Goal: Information Seeking & Learning: Learn about a topic

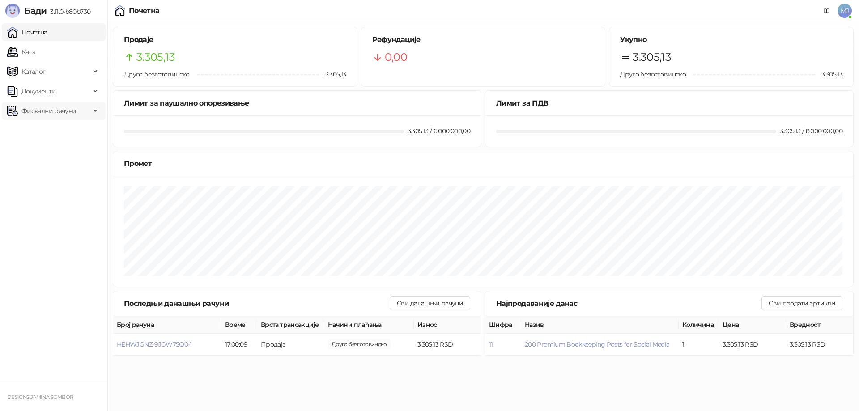
click at [50, 111] on span "Фискални рачуни" at bounding box center [48, 111] width 55 height 18
click at [49, 129] on link "Издати рачуни" at bounding box center [41, 131] width 60 height 18
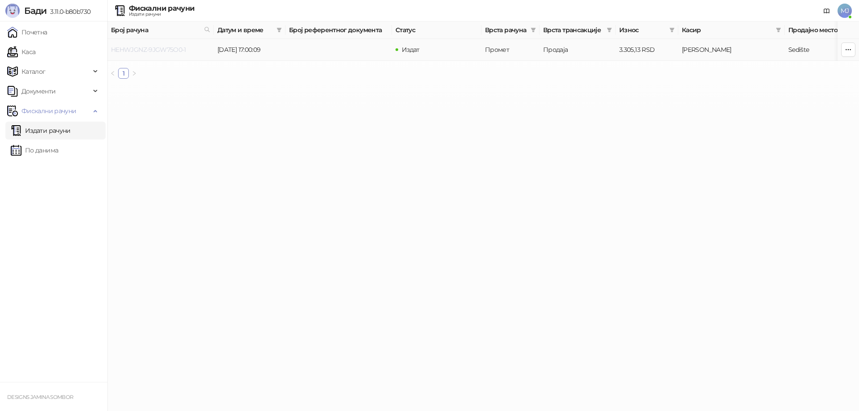
click at [162, 47] on link "HEHWJGNZ-9JGW75O0-1" at bounding box center [148, 50] width 75 height 8
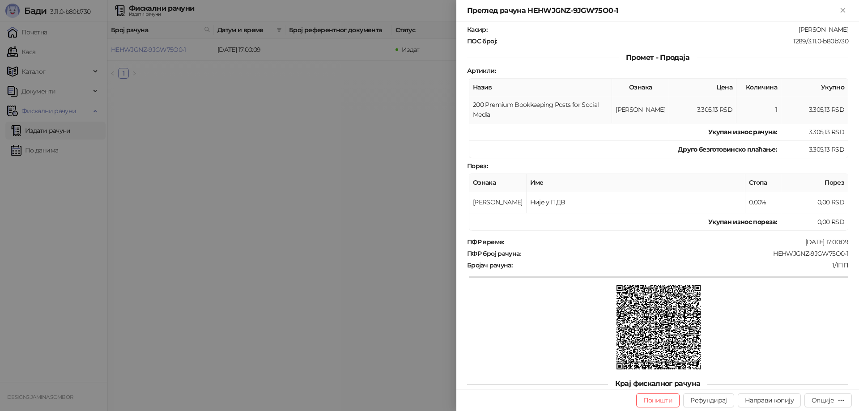
scroll to position [96, 0]
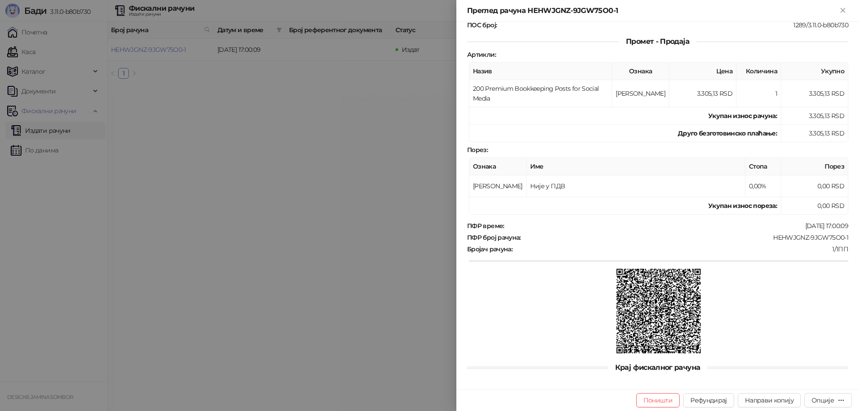
click at [295, 183] on div at bounding box center [429, 205] width 859 height 411
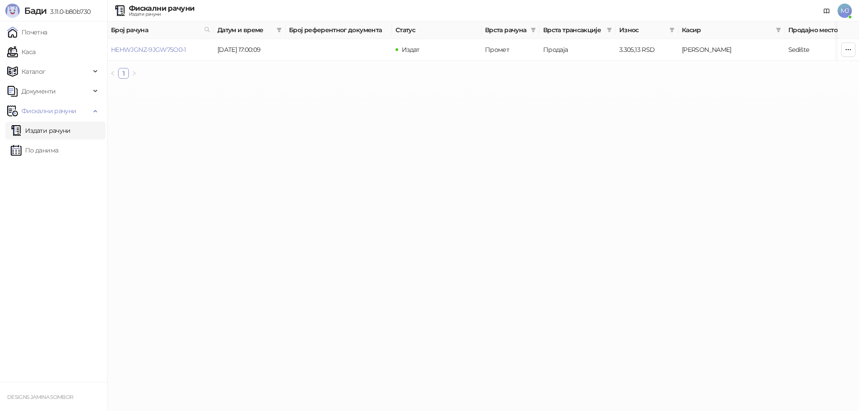
click at [841, 10] on span "MJ" at bounding box center [845, 11] width 14 height 14
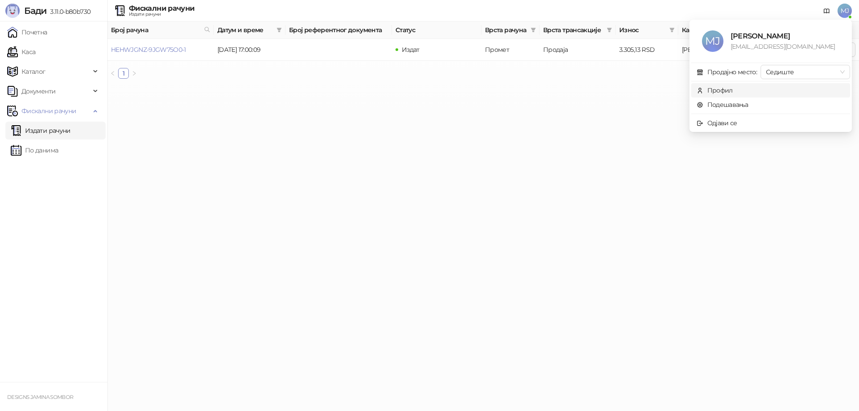
click at [729, 88] on div "Профил" at bounding box center [720, 90] width 26 height 10
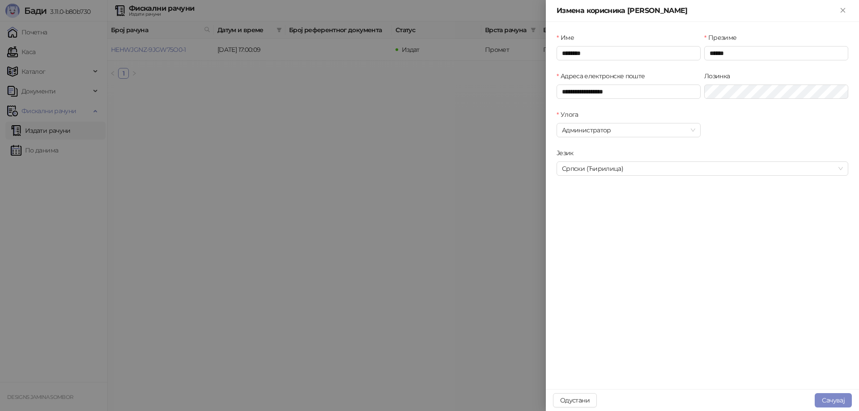
click at [173, 139] on div at bounding box center [429, 205] width 859 height 411
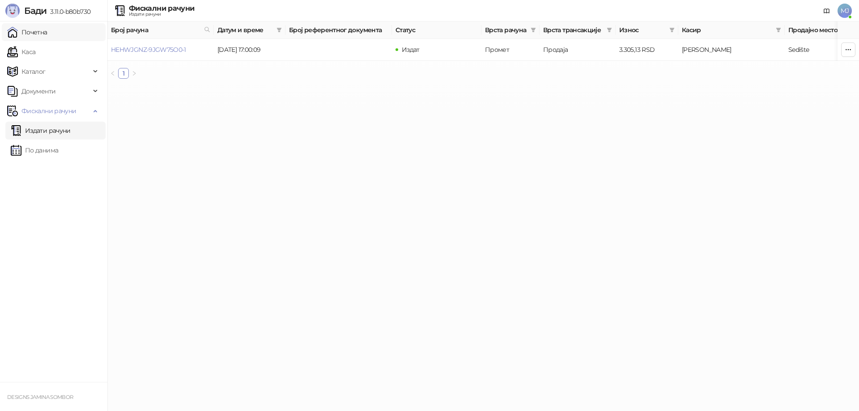
click at [34, 36] on link "Почетна" at bounding box center [27, 32] width 40 height 18
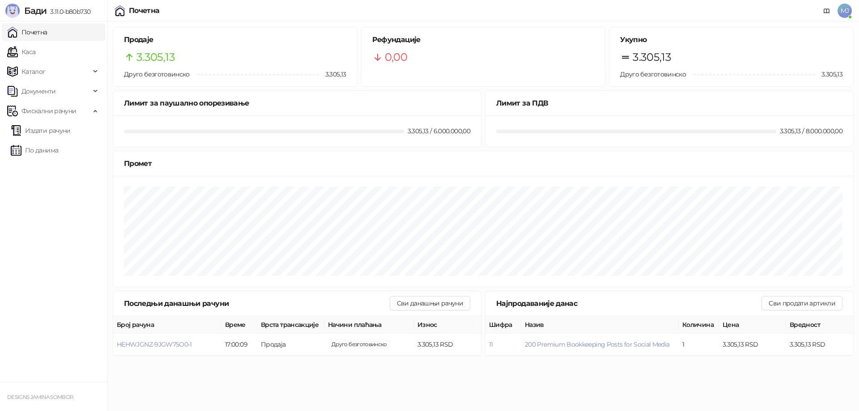
click at [843, 9] on span "MJ" at bounding box center [845, 11] width 14 height 14
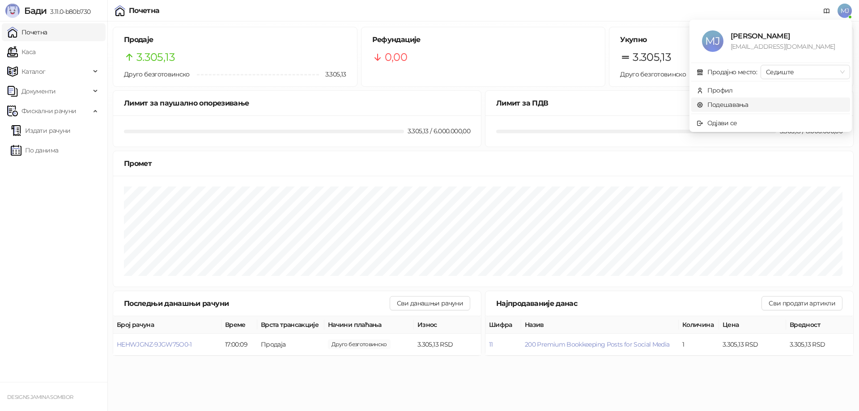
click at [724, 103] on link "Подешавања" at bounding box center [723, 105] width 52 height 8
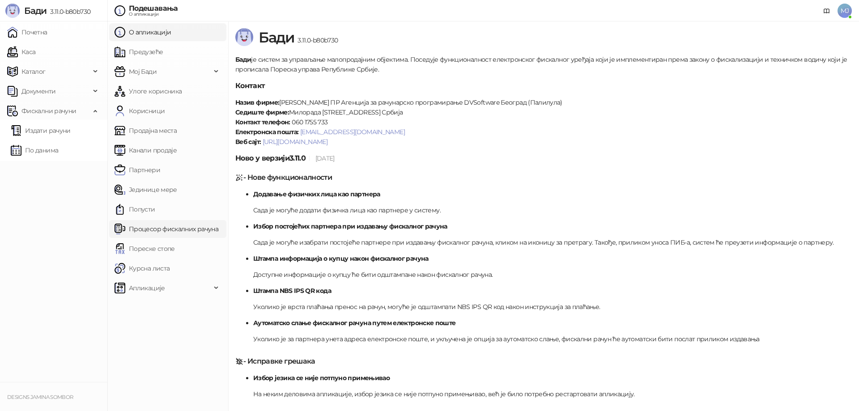
click at [155, 230] on link "Процесор фискалних рачуна" at bounding box center [167, 229] width 104 height 18
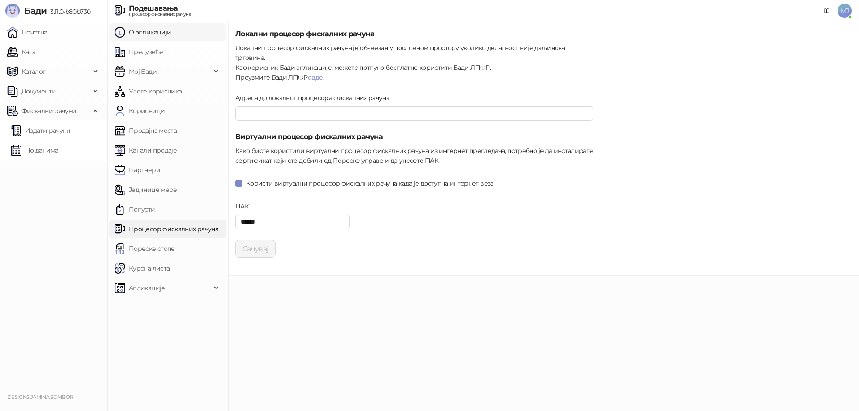
click at [143, 34] on link "О апликацији" at bounding box center [143, 32] width 56 height 18
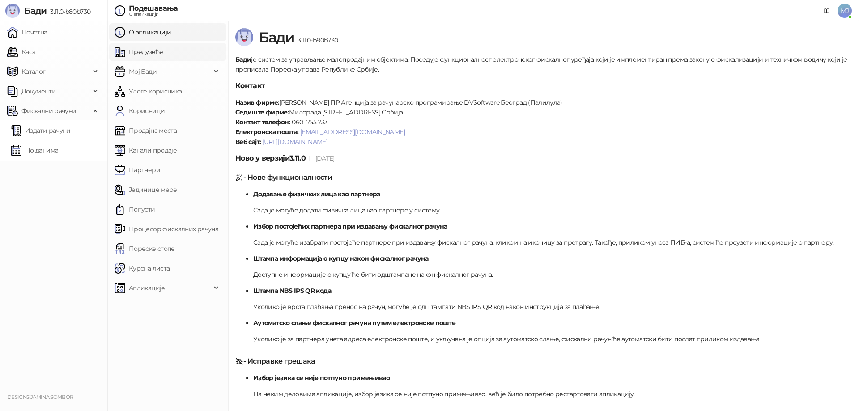
click at [145, 51] on link "Предузеће" at bounding box center [139, 52] width 48 height 18
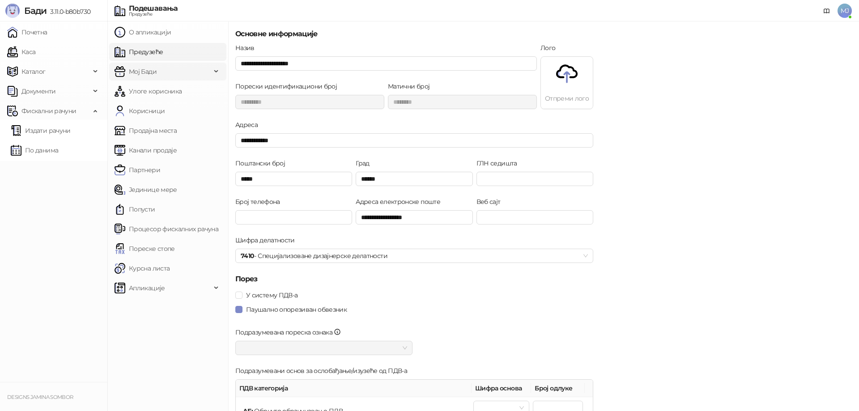
click at [165, 76] on span "Мој Бади" at bounding box center [163, 72] width 97 height 18
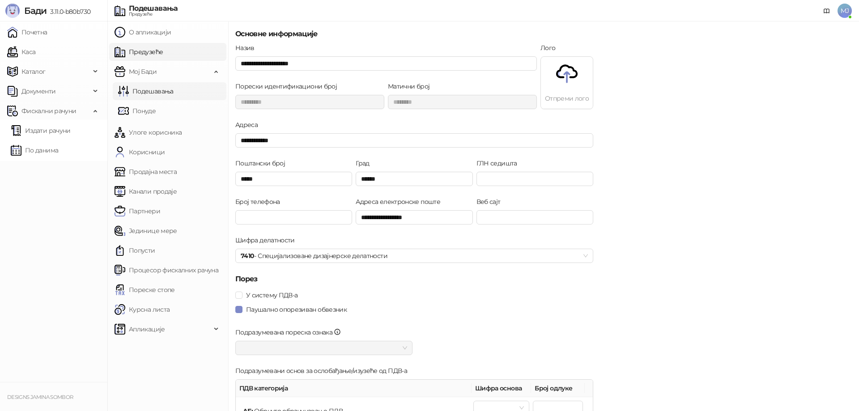
click at [162, 88] on link "Подешавања" at bounding box center [145, 91] width 55 height 18
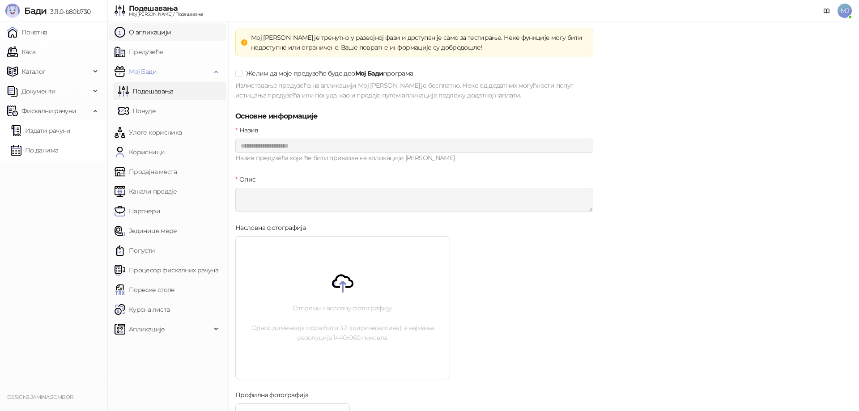
click at [148, 34] on link "О апликацији" at bounding box center [143, 32] width 56 height 18
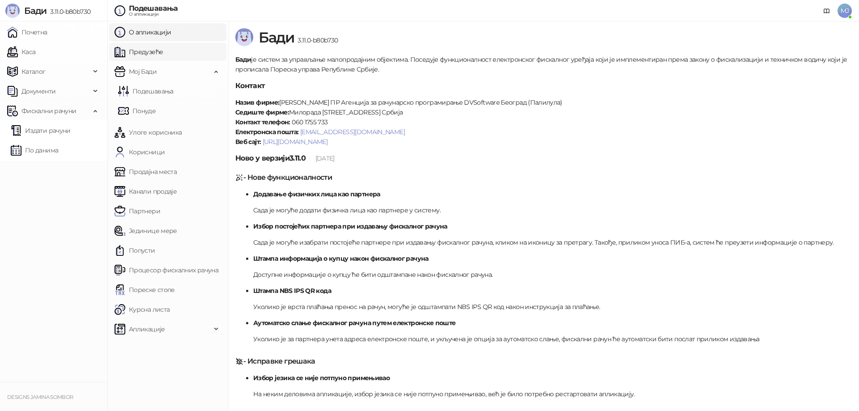
click at [147, 51] on link "Предузеће" at bounding box center [139, 52] width 48 height 18
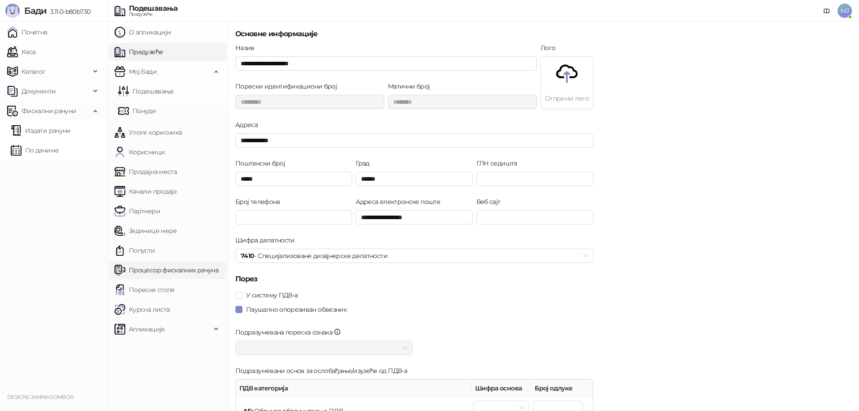
click at [141, 275] on link "Процесор фискалних рачуна" at bounding box center [167, 270] width 104 height 18
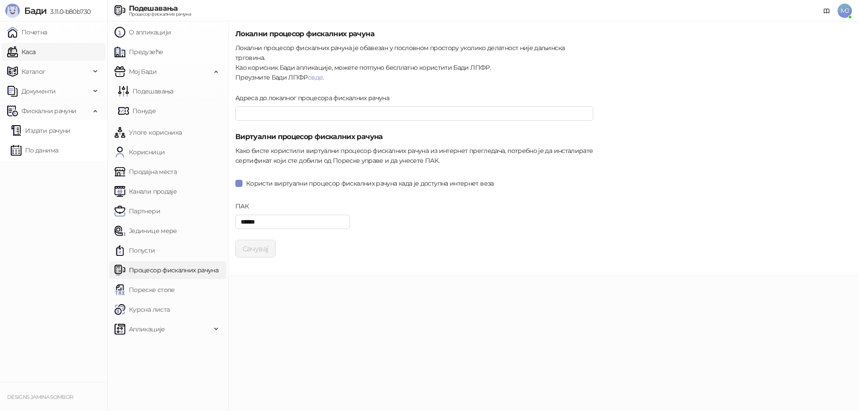
click at [47, 34] on link "Почетна" at bounding box center [27, 32] width 40 height 18
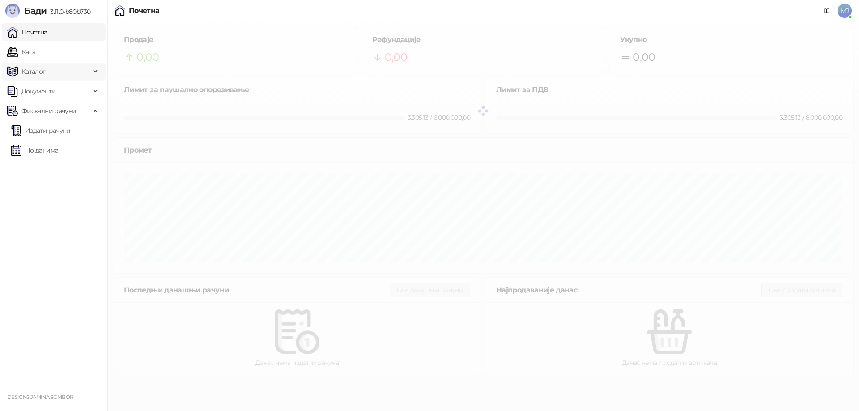
click at [46, 74] on span "Каталог" at bounding box center [48, 72] width 83 height 18
click at [44, 131] on link "Артикли" at bounding box center [31, 131] width 41 height 18
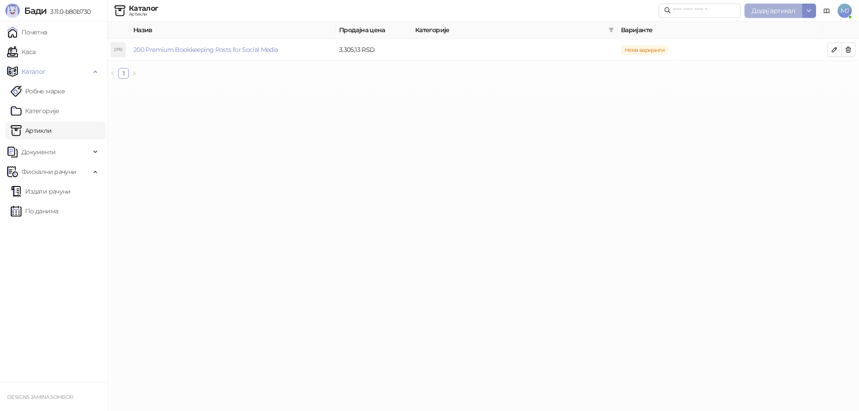
click at [760, 10] on span "Додај артикал" at bounding box center [773, 11] width 43 height 8
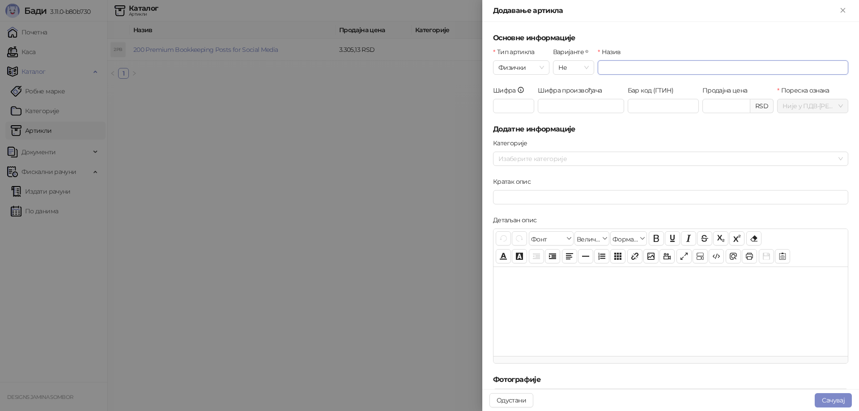
drag, startPoint x: 609, startPoint y: 70, endPoint x: 618, endPoint y: 71, distance: 9.9
click at [609, 70] on input "Назив" at bounding box center [723, 67] width 251 height 14
paste input "**********"
click at [526, 69] on span "Физички" at bounding box center [521, 67] width 46 height 13
type input "**********"
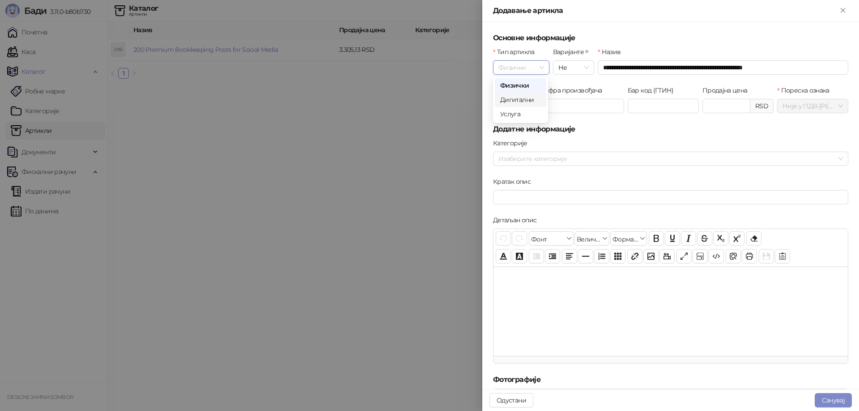
click at [523, 98] on div "Дигитални" at bounding box center [520, 100] width 41 height 10
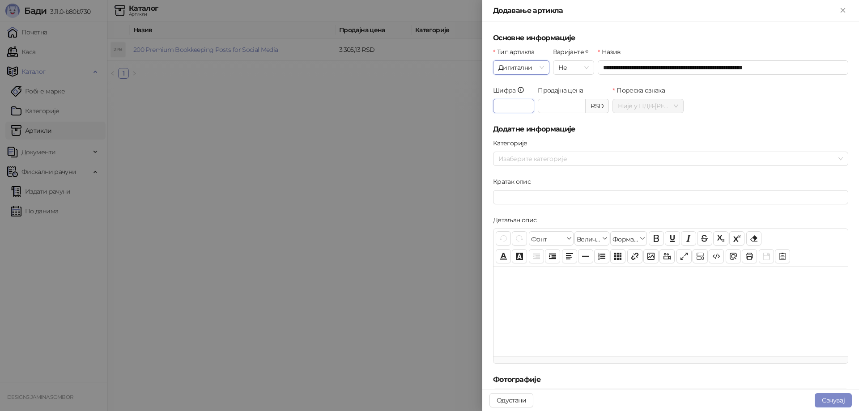
click at [516, 103] on input "Шифра" at bounding box center [513, 106] width 41 height 14
type input "***"
click at [562, 109] on input "Продајна цена" at bounding box center [561, 105] width 47 height 13
paste input "********"
type input "********"
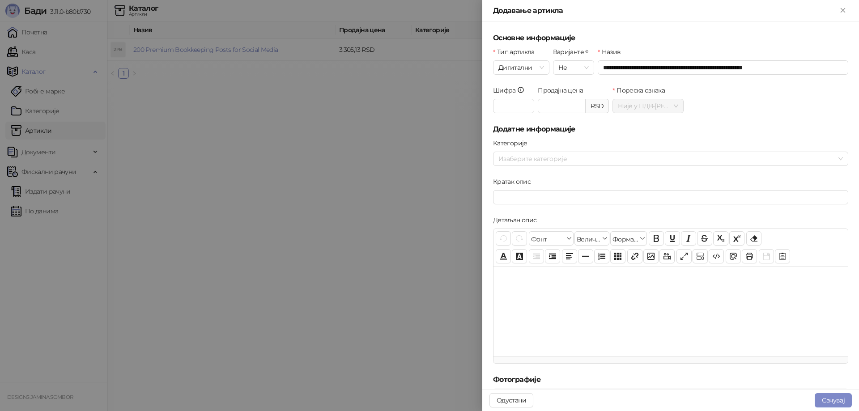
click at [636, 132] on h5 "Додатне информације" at bounding box center [670, 129] width 355 height 11
click at [831, 400] on button "Сачувај" at bounding box center [833, 400] width 37 height 14
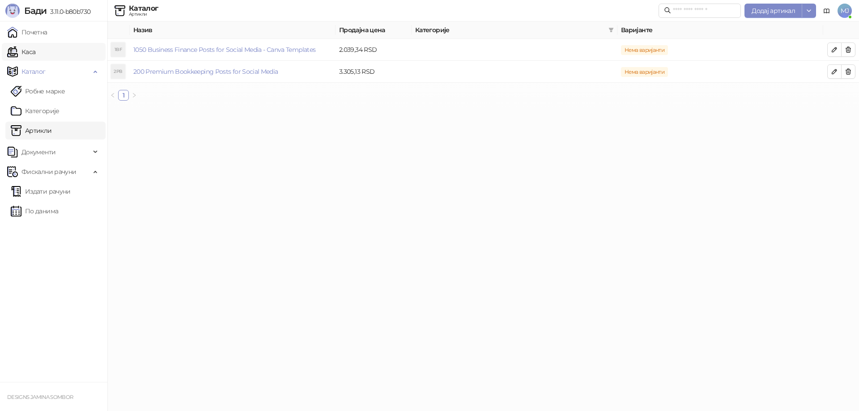
click at [35, 54] on link "Каса" at bounding box center [21, 52] width 28 height 18
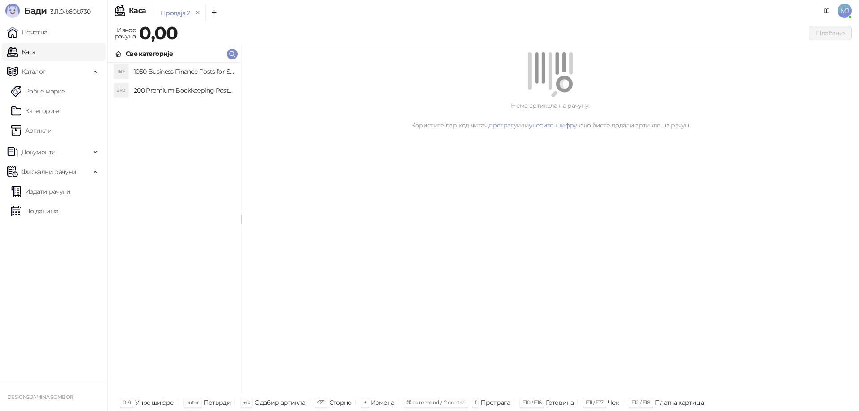
click at [169, 72] on h4 "1050 Business Finance Posts for Social Media - Canva Templates" at bounding box center [184, 71] width 100 height 14
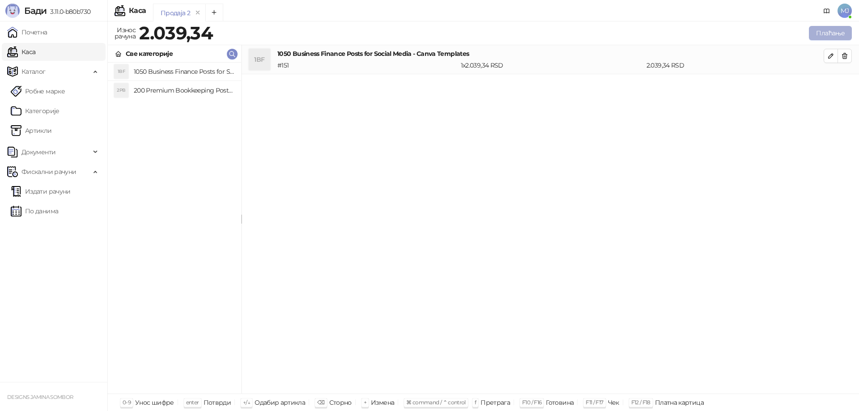
click at [827, 36] on button "Плаћање" at bounding box center [830, 33] width 43 height 14
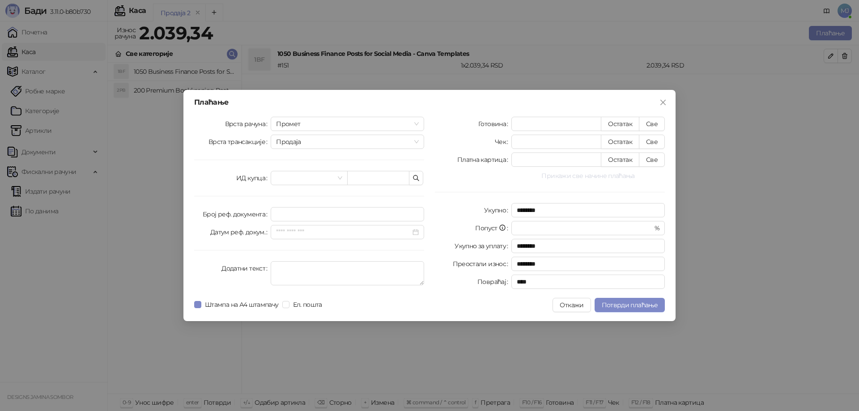
click at [601, 180] on button "Прикажи све начине плаћања" at bounding box center [587, 175] width 153 height 11
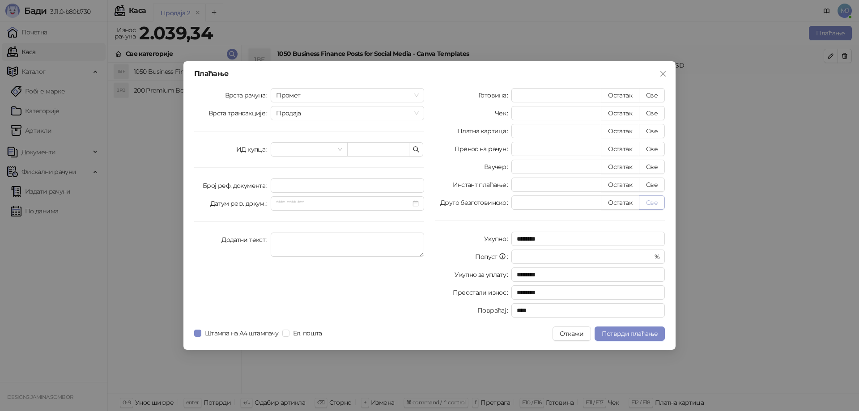
click at [652, 202] on button "Све" at bounding box center [652, 203] width 26 height 14
type input "*******"
type input "****"
click at [635, 334] on span "Потврди плаћање" at bounding box center [630, 334] width 56 height 8
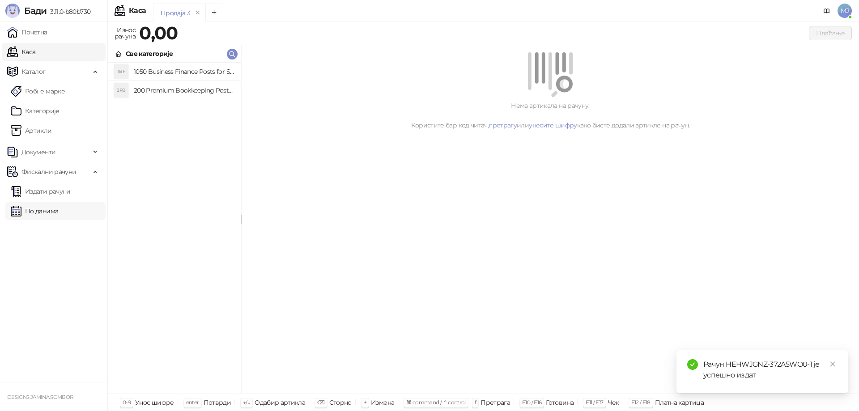
click at [39, 209] on link "По данима" at bounding box center [34, 211] width 47 height 18
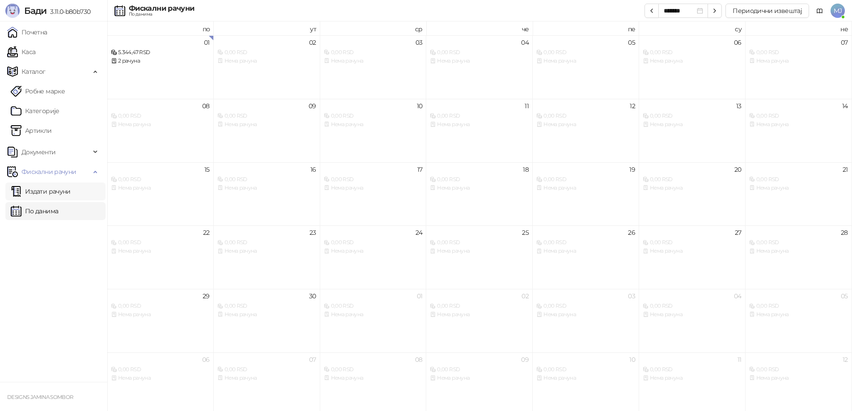
click at [54, 194] on link "Издати рачуни" at bounding box center [41, 192] width 60 height 18
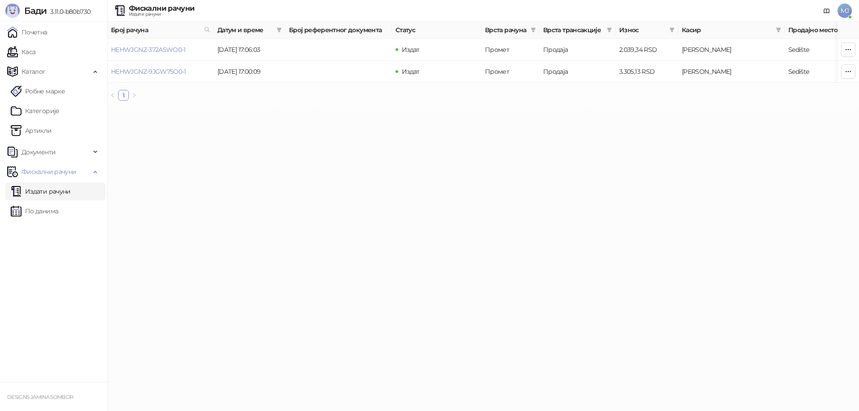
click at [59, 195] on link "Издати рачуни" at bounding box center [41, 192] width 60 height 18
click at [45, 213] on link "По данима" at bounding box center [34, 211] width 47 height 18
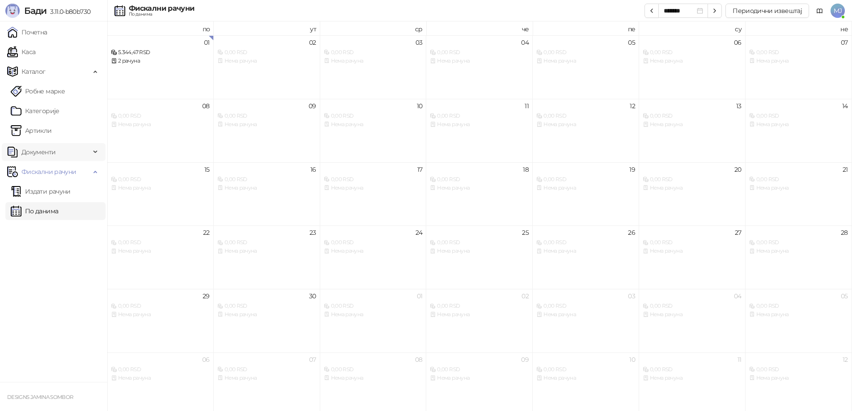
click at [39, 153] on span "Документи" at bounding box center [38, 152] width 34 height 18
click at [55, 213] on link "Излазни документи" at bounding box center [48, 211] width 75 height 18
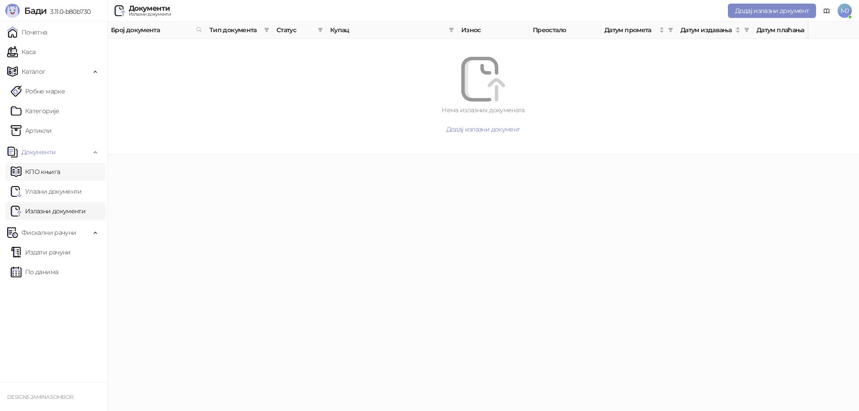
click at [41, 174] on link "КПО књига" at bounding box center [35, 172] width 49 height 18
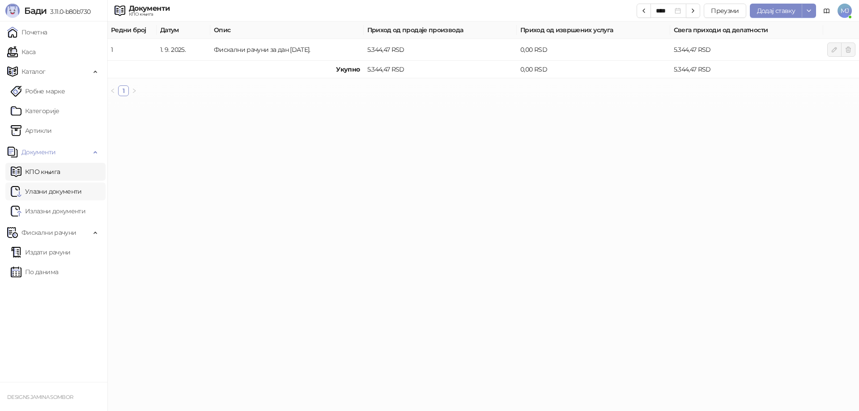
click at [40, 187] on link "Улазни документи" at bounding box center [46, 192] width 71 height 18
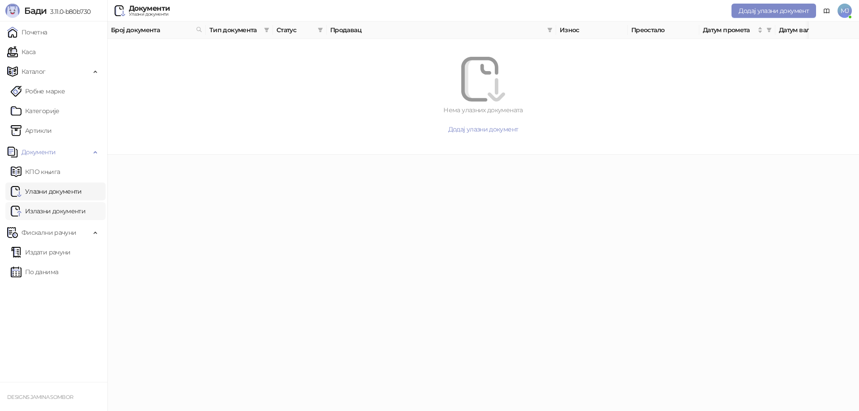
click at [49, 210] on link "Излазни документи" at bounding box center [48, 211] width 75 height 18
click at [47, 74] on span "Каталог" at bounding box center [48, 72] width 83 height 18
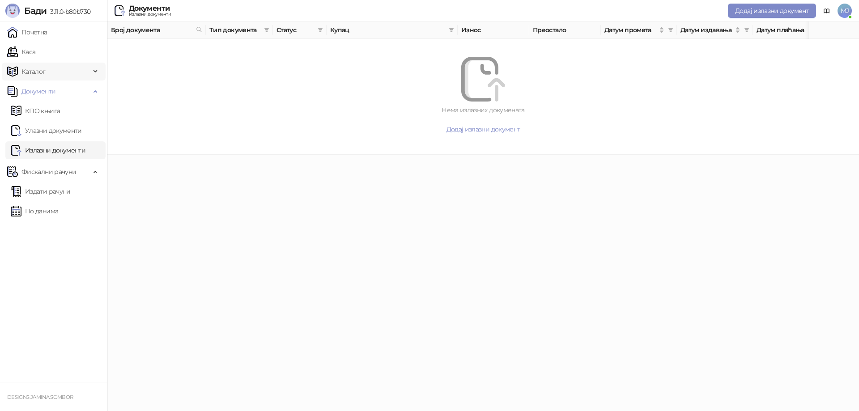
click at [48, 72] on span "Каталог" at bounding box center [48, 72] width 83 height 18
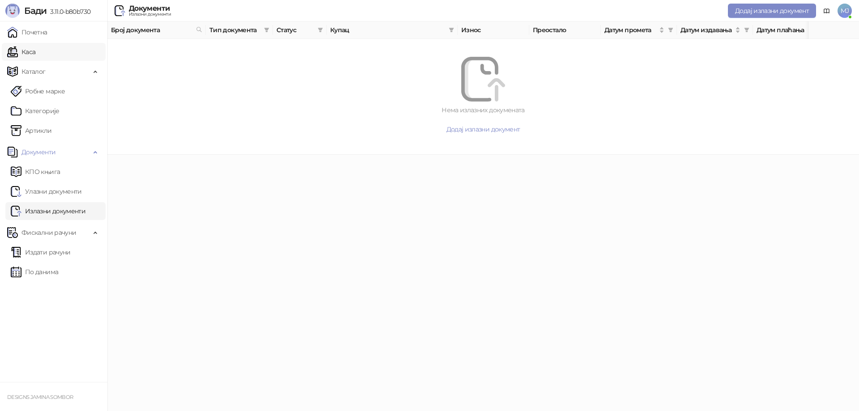
click at [35, 55] on link "Каса" at bounding box center [21, 52] width 28 height 18
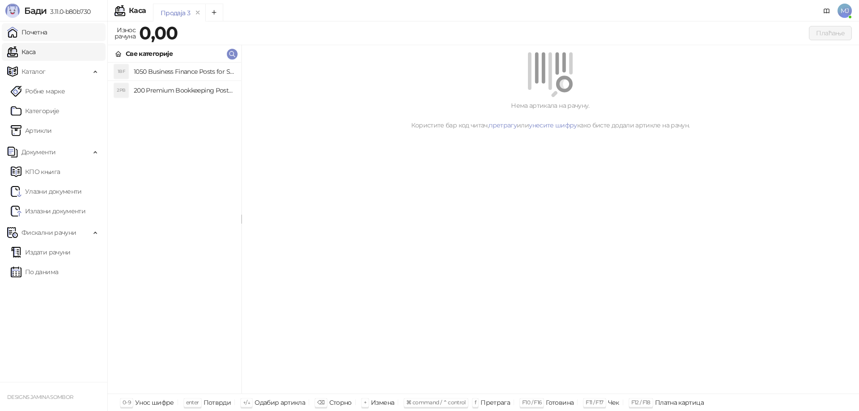
click at [45, 32] on link "Почетна" at bounding box center [27, 32] width 40 height 18
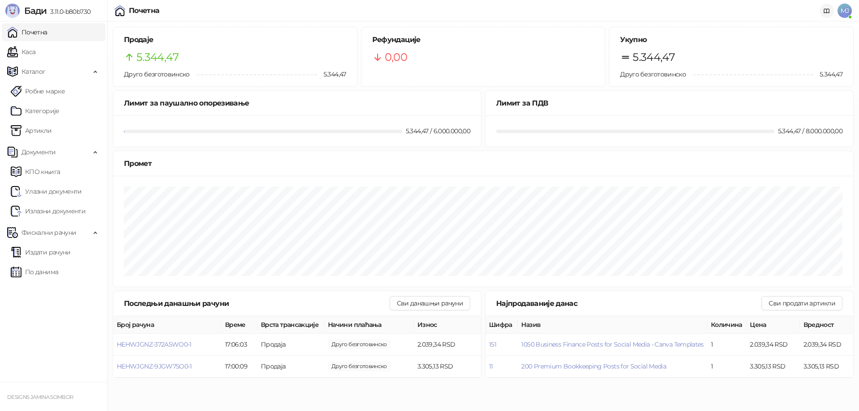
click at [829, 13] on icon at bounding box center [826, 11] width 7 height 7
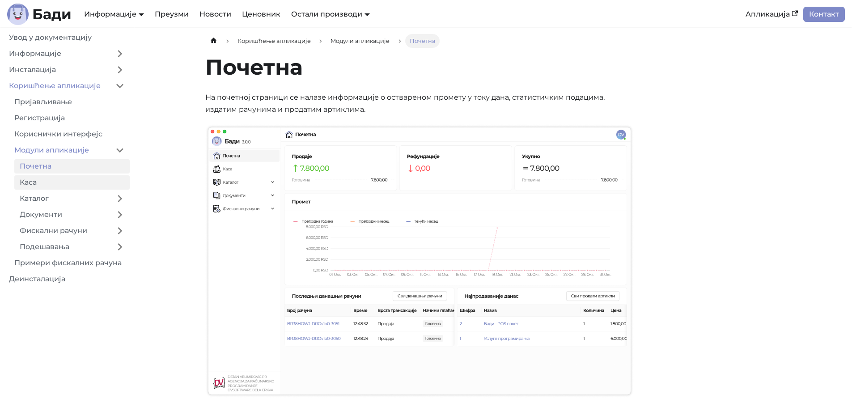
click at [49, 181] on link "Каса" at bounding box center [71, 182] width 115 height 14
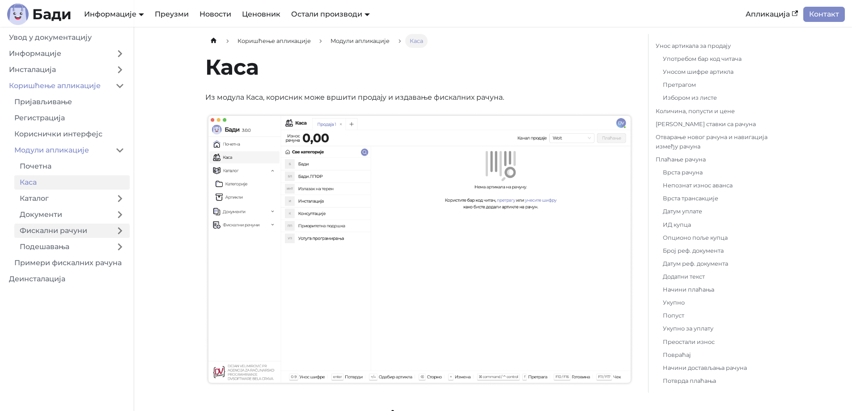
click at [55, 228] on link "Фискални рачуни" at bounding box center [62, 231] width 96 height 14
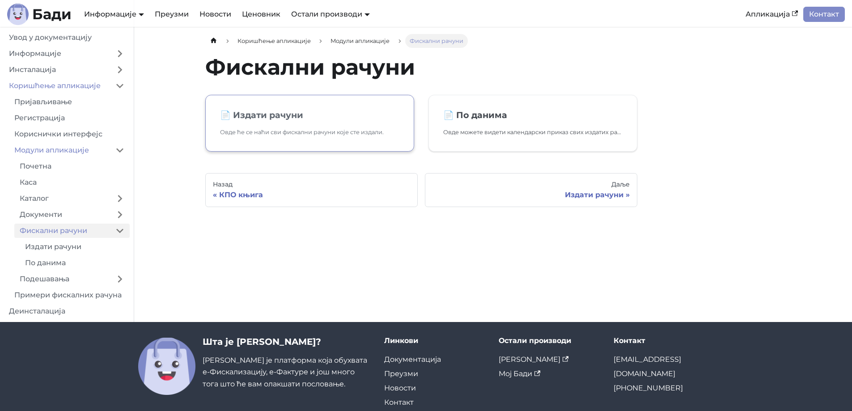
click at [316, 127] on link "📄️ Издати рачуни Овде ће се наћи сви фискални рачуни које сте издали." at bounding box center [309, 123] width 209 height 57
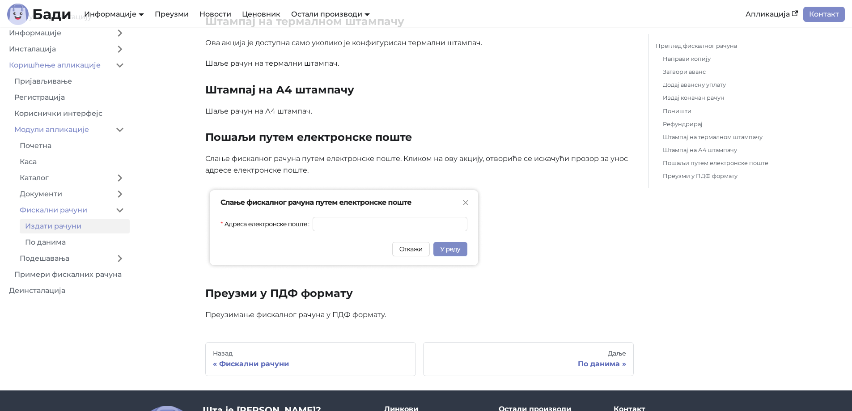
scroll to position [2121, 0]
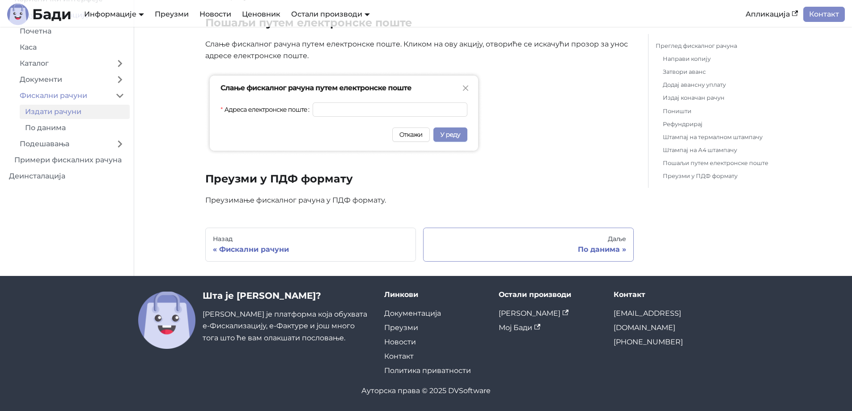
click at [565, 250] on div "По данима" at bounding box center [529, 249] width 196 height 9
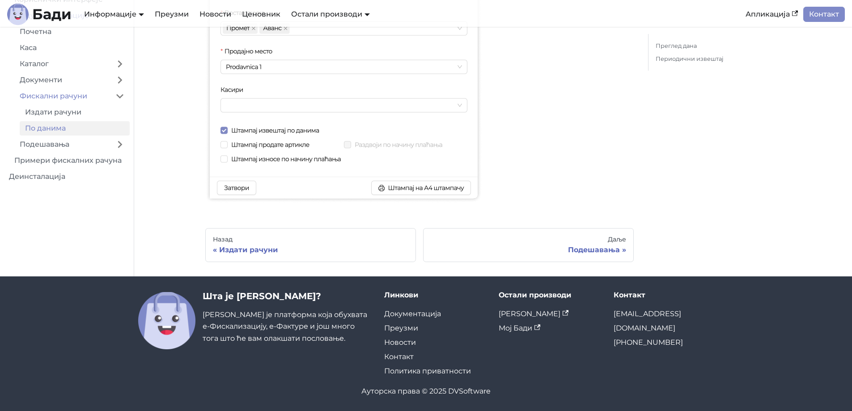
scroll to position [852, 0]
click at [627, 243] on link "Даље Подешавања" at bounding box center [528, 245] width 211 height 34
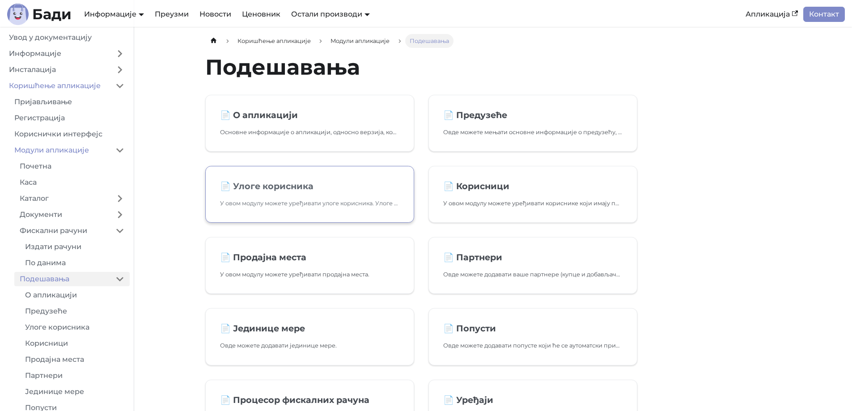
scroll to position [45, 0]
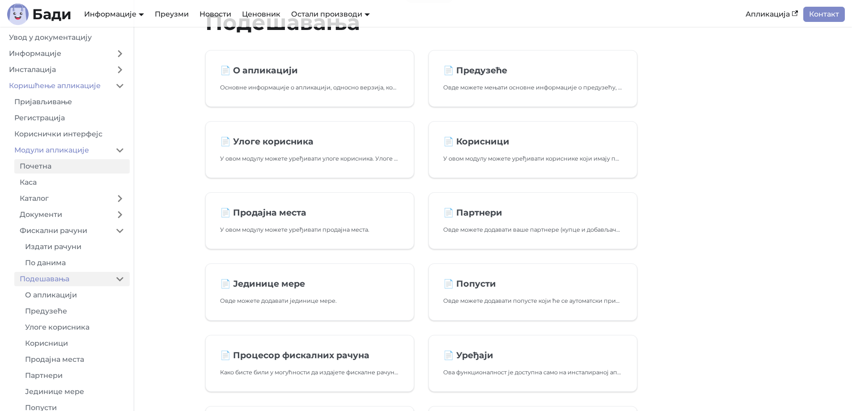
click at [52, 162] on link "Почетна" at bounding box center [71, 166] width 115 height 14
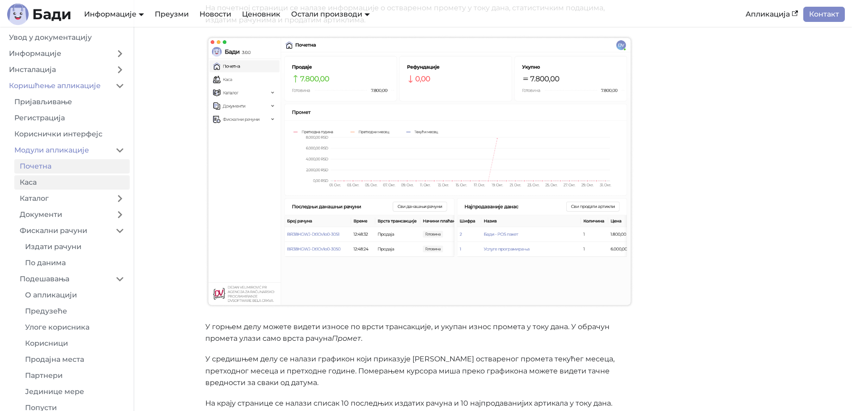
click at [63, 185] on link "Каса" at bounding box center [71, 182] width 115 height 14
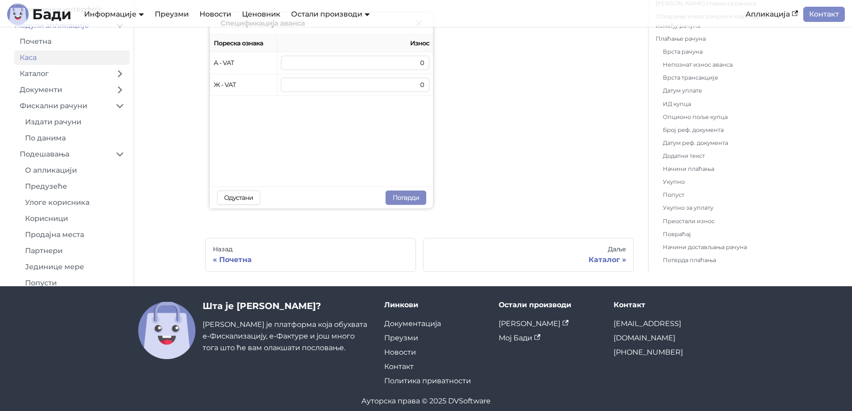
scroll to position [4346, 0]
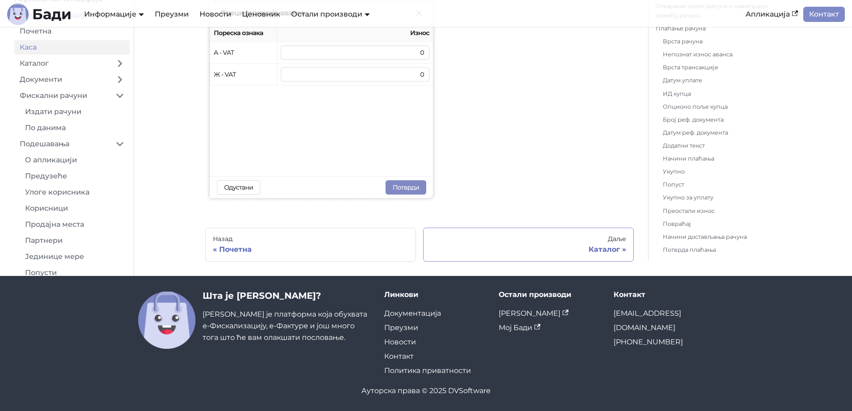
click at [596, 241] on div "Даље" at bounding box center [529, 239] width 196 height 8
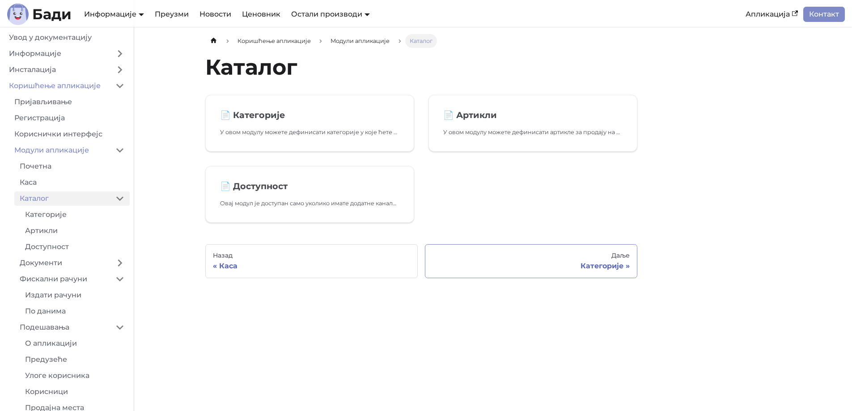
click at [575, 256] on div "Даље" at bounding box center [531, 256] width 197 height 8
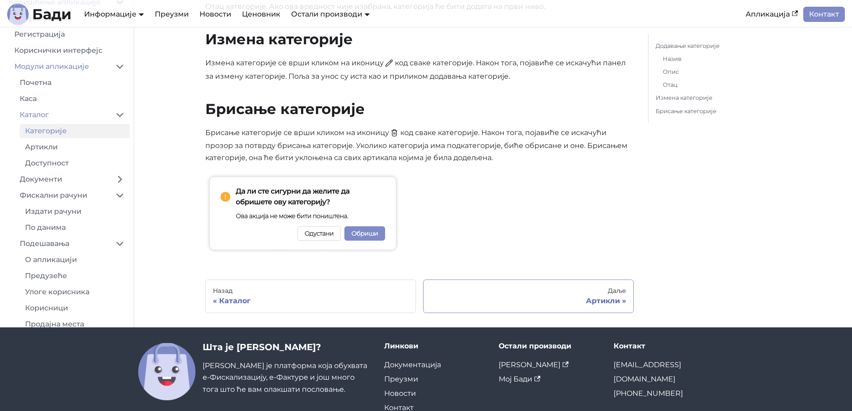
scroll to position [792, 0]
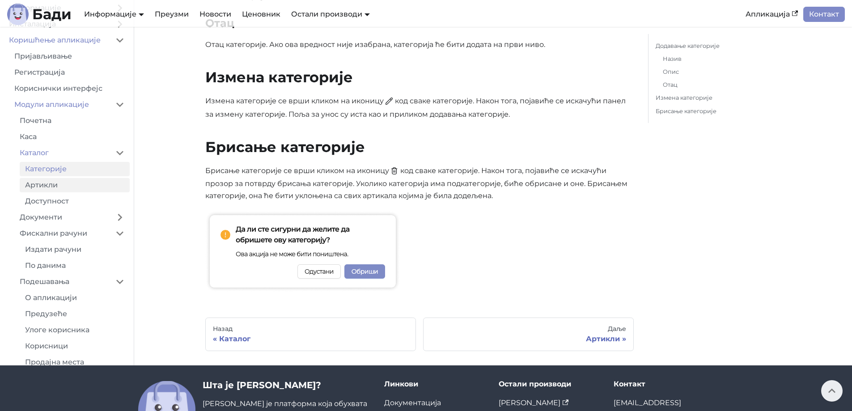
click at [80, 190] on link "Артикли" at bounding box center [75, 185] width 110 height 14
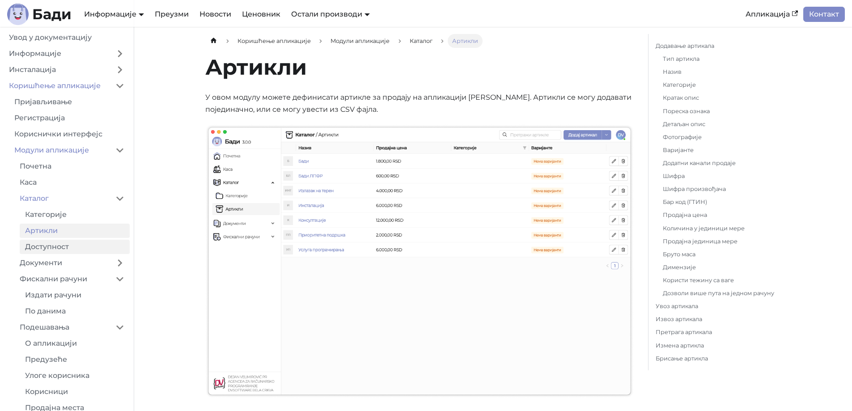
click at [61, 244] on link "Доступност" at bounding box center [75, 247] width 110 height 14
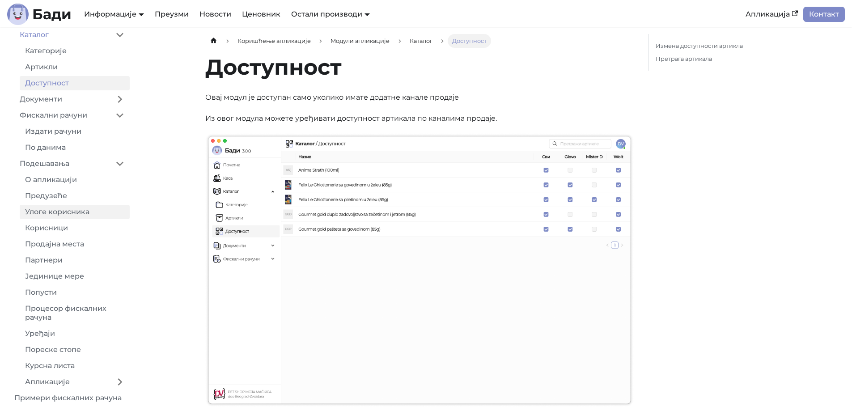
scroll to position [178, 0]
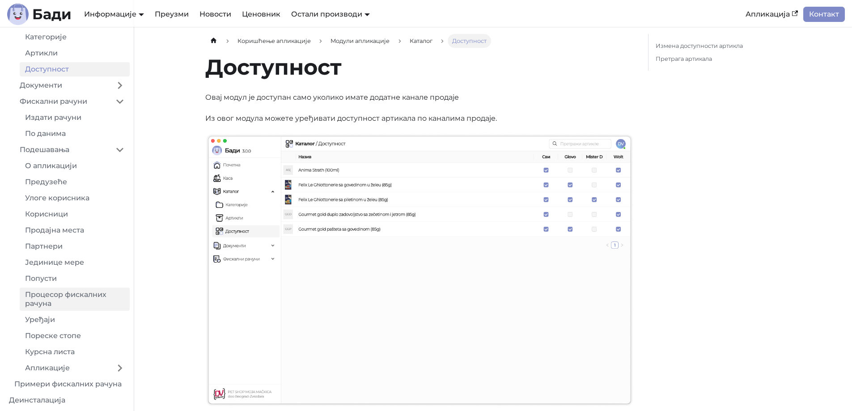
click at [68, 294] on link "Процесор фискалних рачуна" at bounding box center [75, 299] width 110 height 23
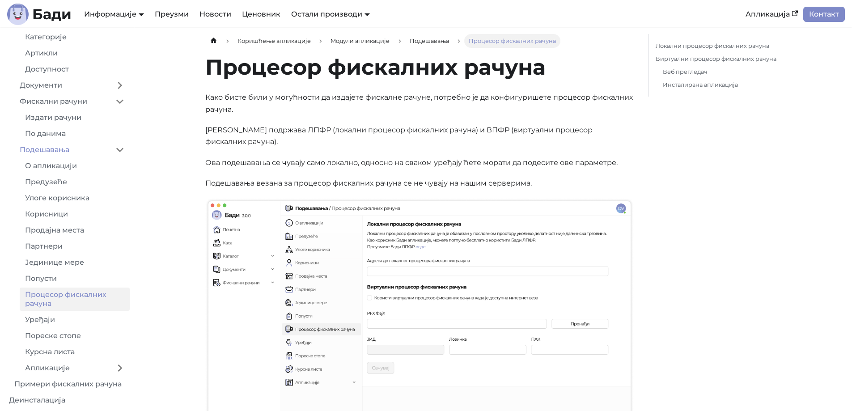
scroll to position [89, 0]
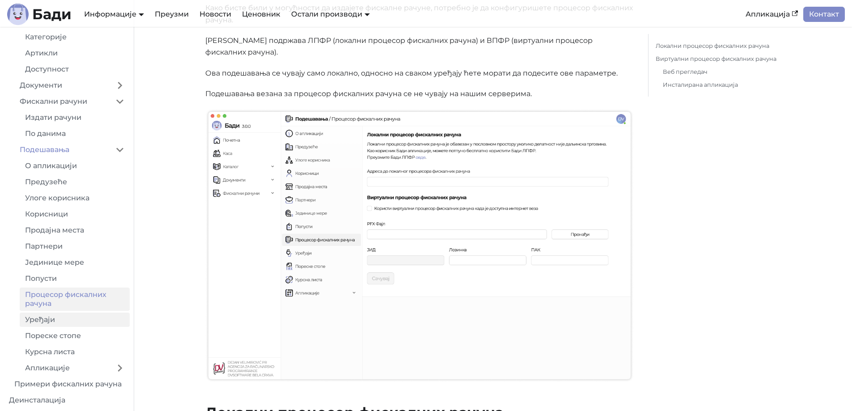
click at [57, 323] on link "Уређаји" at bounding box center [75, 320] width 110 height 14
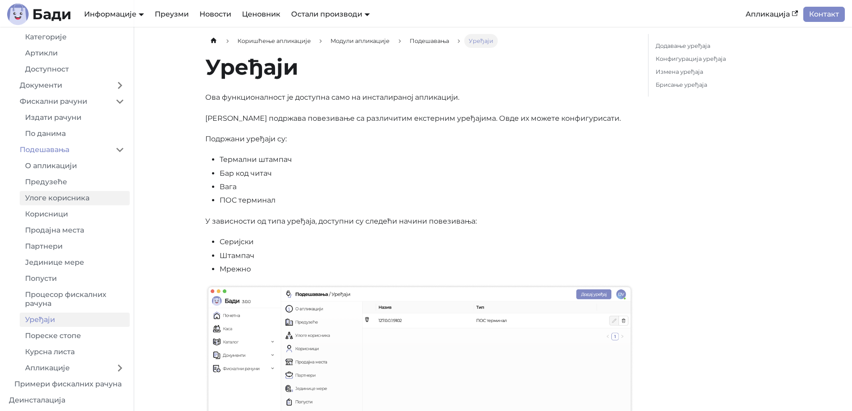
click at [68, 199] on link "Улоге корисника" at bounding box center [75, 198] width 110 height 14
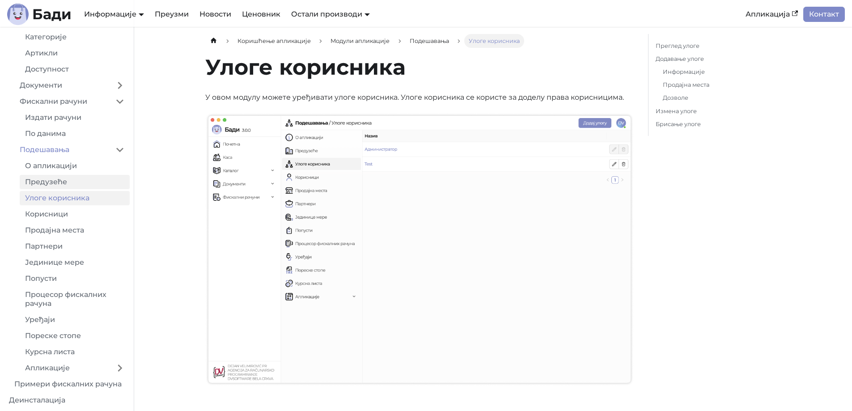
click at [63, 184] on link "Предузеће" at bounding box center [75, 182] width 110 height 14
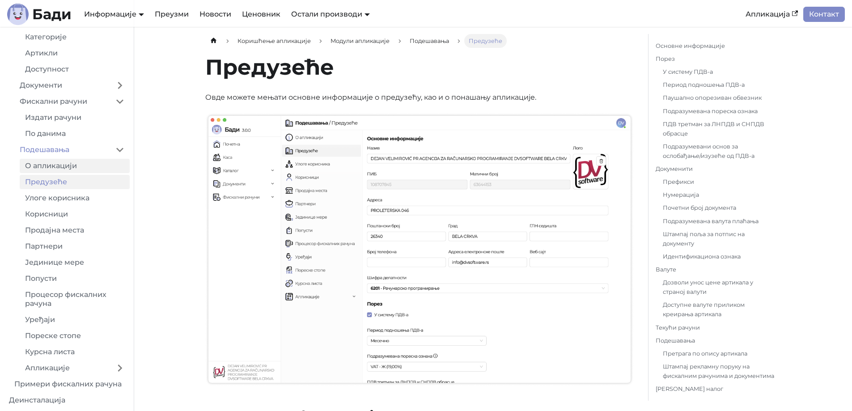
click at [65, 166] on link "О апликацији" at bounding box center [75, 166] width 110 height 14
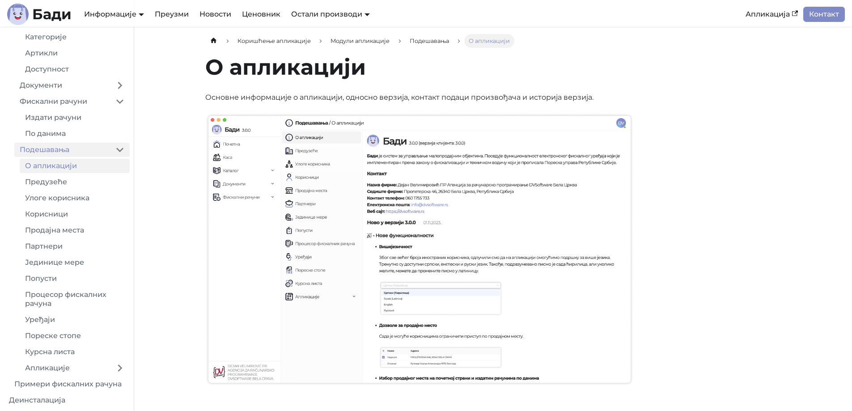
click at [78, 149] on link "Подешавања" at bounding box center [62, 150] width 96 height 14
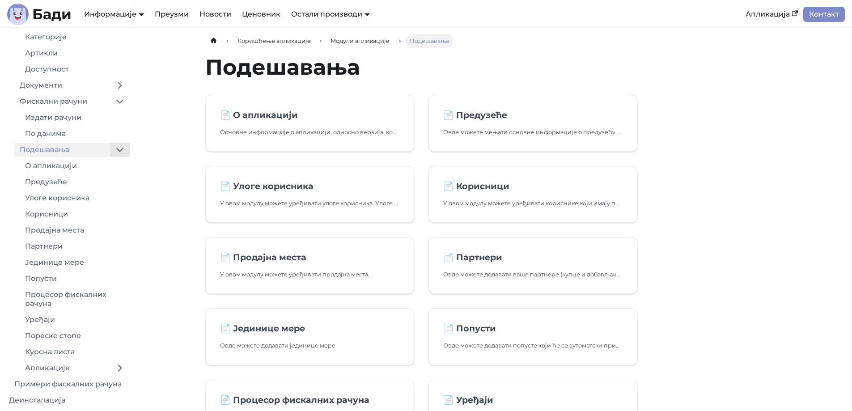
click at [119, 149] on button "Collapse sidebar category 'Подешавања'" at bounding box center [120, 150] width 20 height 14
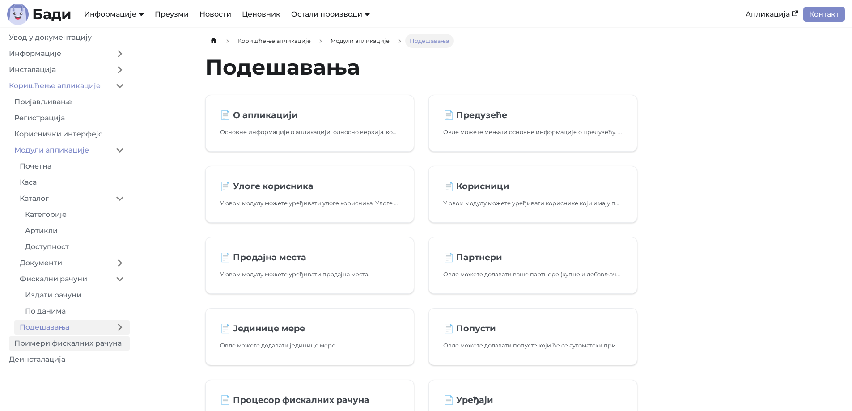
click at [94, 347] on link "Примери фискалних рачуна" at bounding box center [69, 344] width 121 height 14
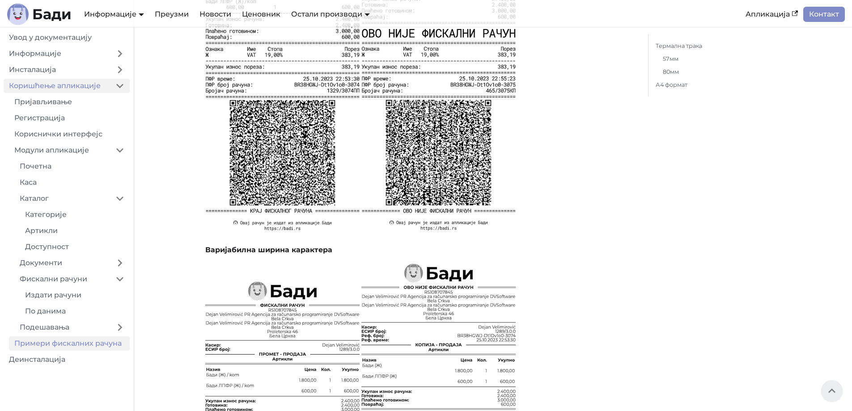
scroll to position [984, 0]
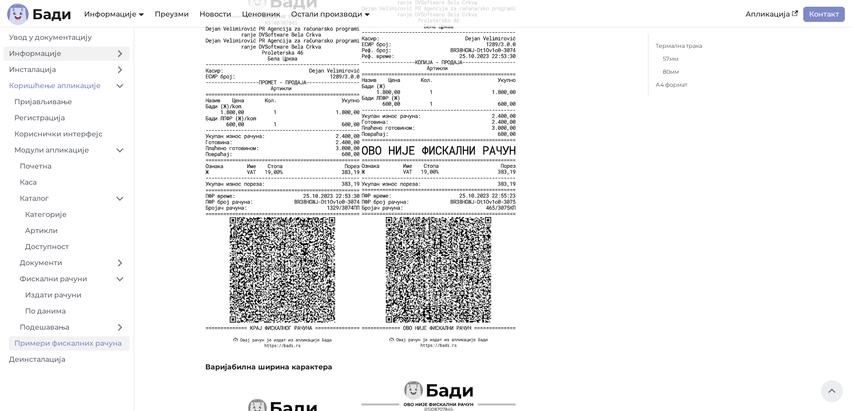
click at [65, 56] on link "Информације" at bounding box center [57, 54] width 107 height 14
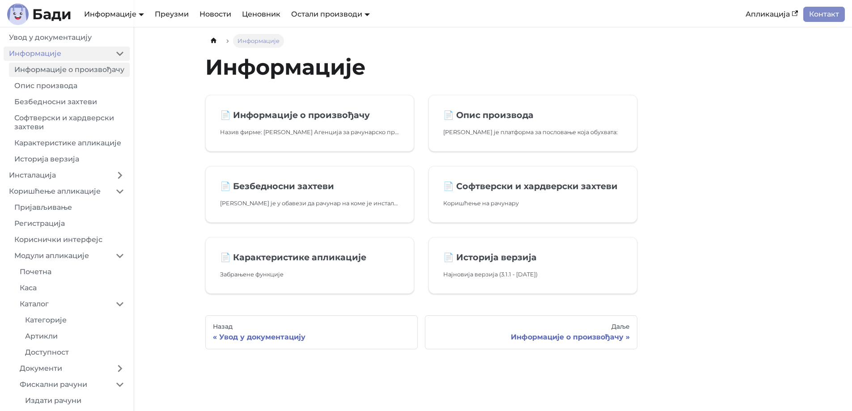
click at [65, 71] on link "Информације о произвођачу" at bounding box center [69, 70] width 121 height 14
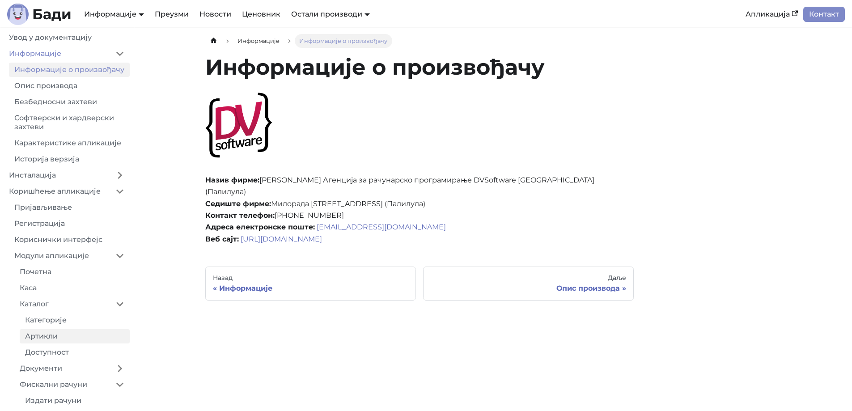
scroll to position [74, 0]
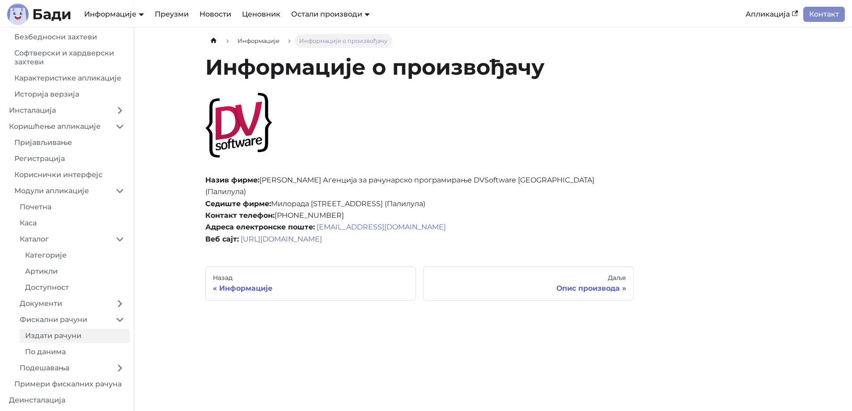
click at [58, 334] on link "Издати рачуни" at bounding box center [75, 336] width 110 height 14
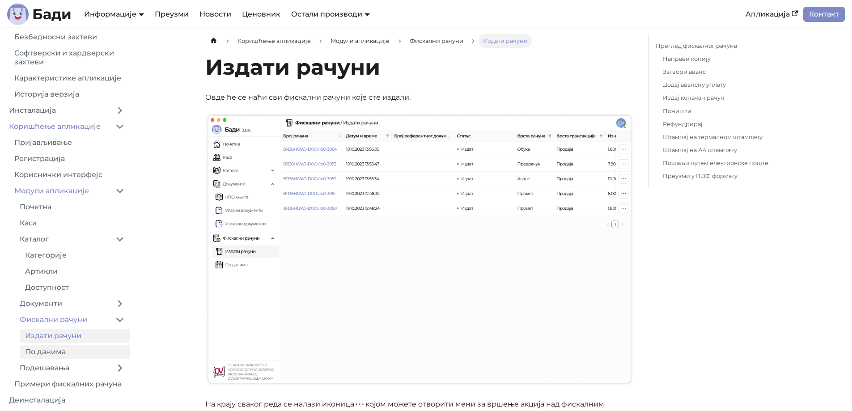
click at [60, 350] on link "По данима" at bounding box center [75, 352] width 110 height 14
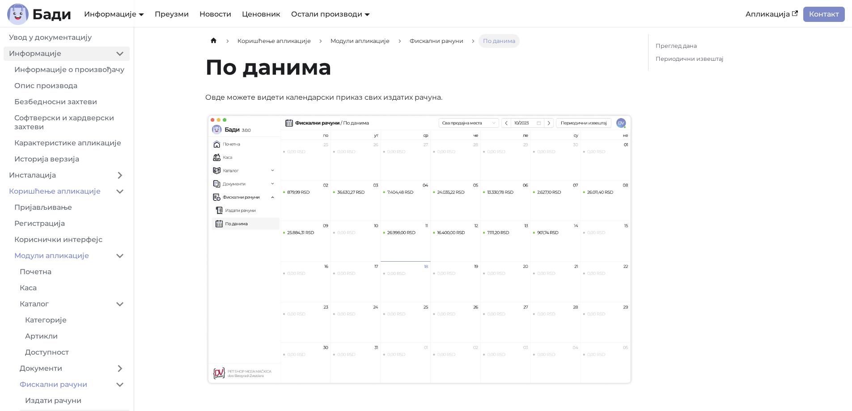
click at [64, 55] on link "Информације" at bounding box center [57, 54] width 107 height 14
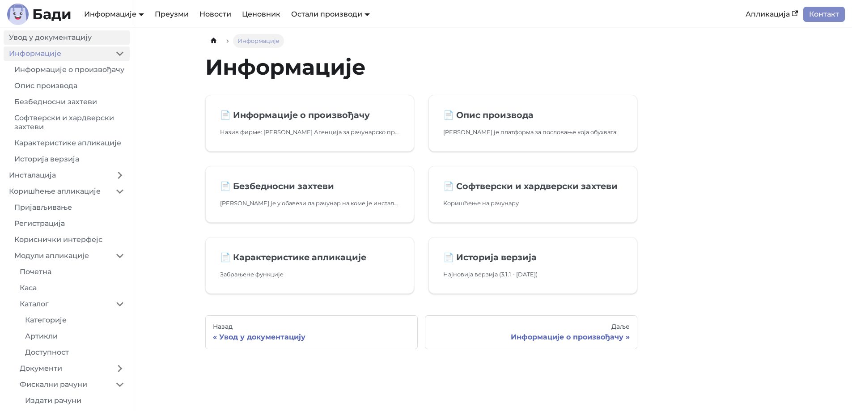
click at [64, 38] on link "Увод у документацију" at bounding box center [67, 37] width 126 height 14
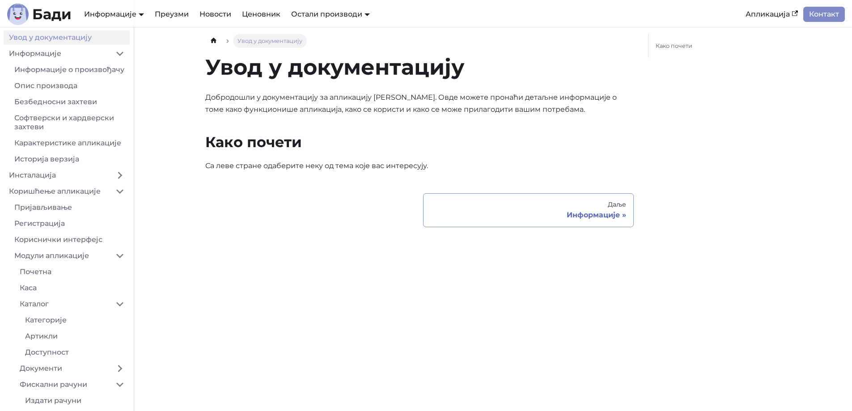
click at [543, 203] on div "Даље" at bounding box center [529, 205] width 196 height 8
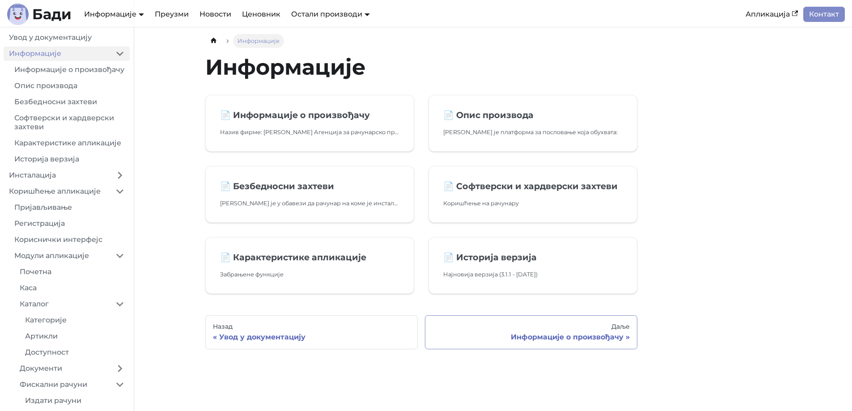
click at [553, 330] on div "Даље" at bounding box center [531, 327] width 197 height 8
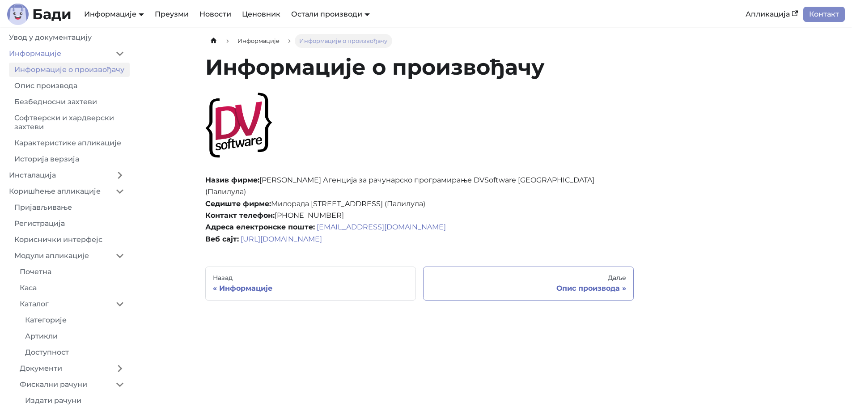
click at [604, 284] on div "Опис производа" at bounding box center [529, 288] width 196 height 9
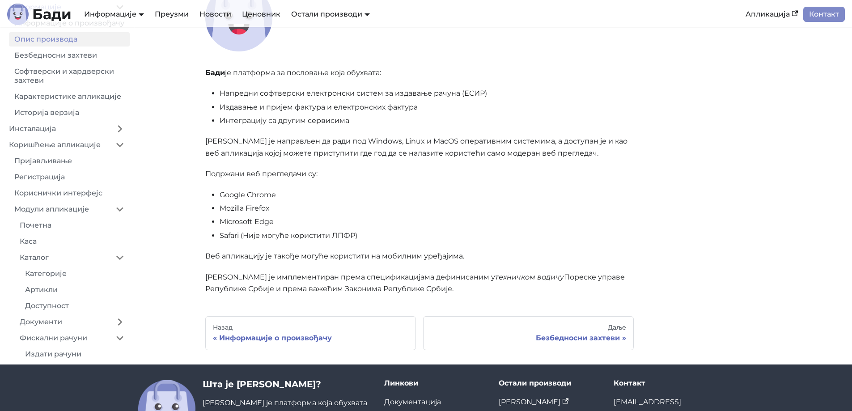
scroll to position [196, 0]
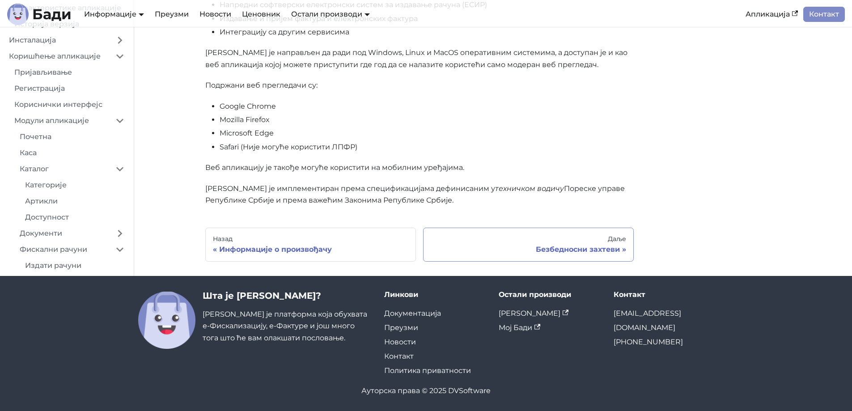
click at [582, 235] on link "Даље Безбедносни захтеви" at bounding box center [528, 245] width 211 height 34
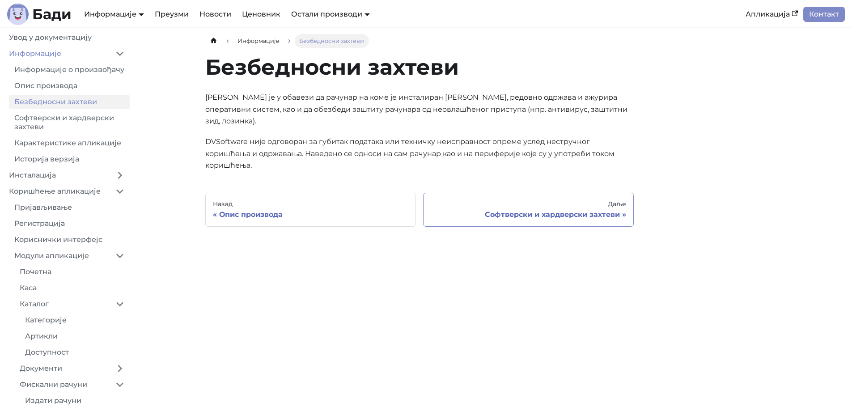
click at [560, 210] on div "Софтверски и хардверски захтеви" at bounding box center [529, 214] width 196 height 9
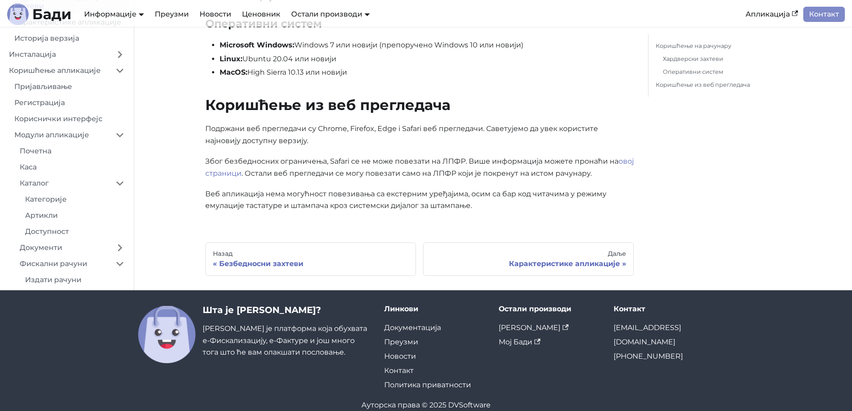
scroll to position [268, 0]
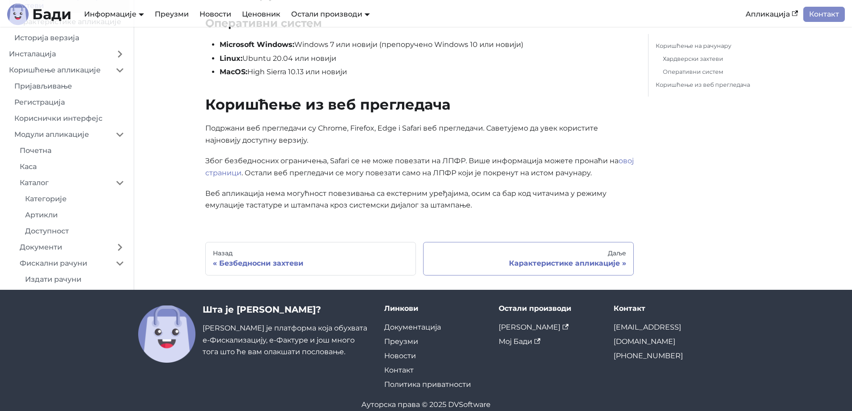
click at [565, 260] on div "Карактеристике апликације" at bounding box center [529, 263] width 196 height 9
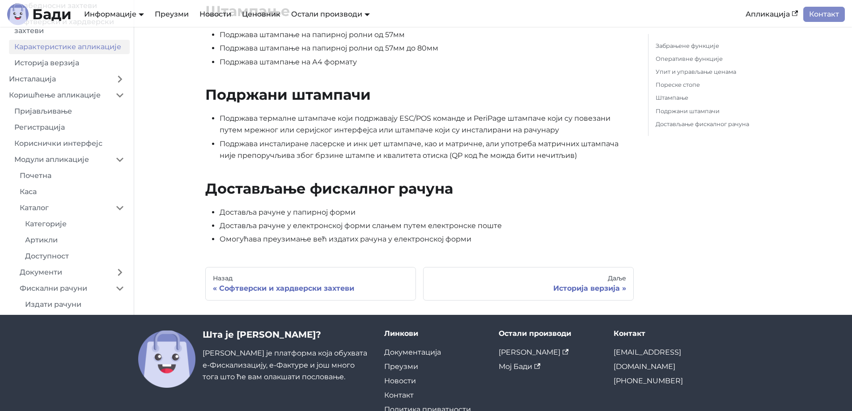
scroll to position [895, 0]
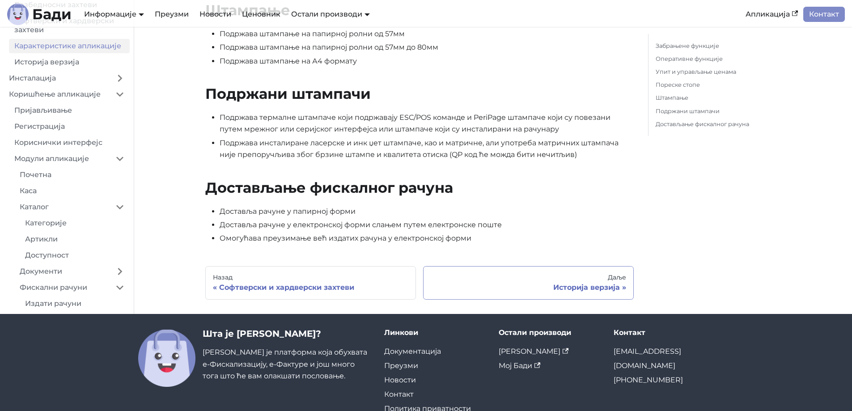
click at [589, 289] on div "Историја верзија" at bounding box center [529, 287] width 196 height 9
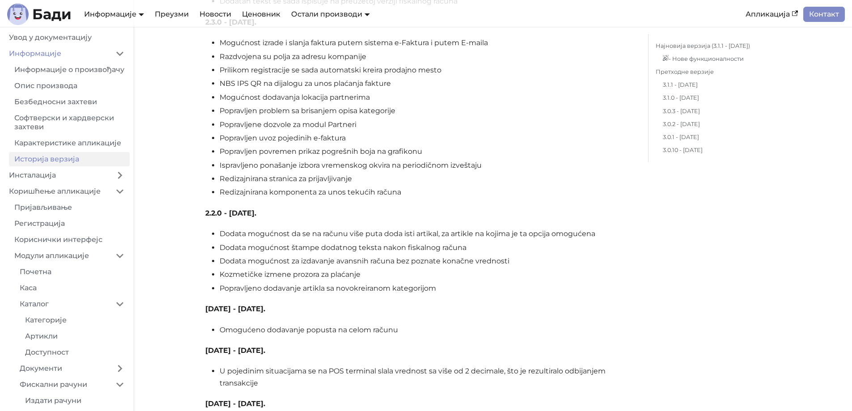
scroll to position [7744, 0]
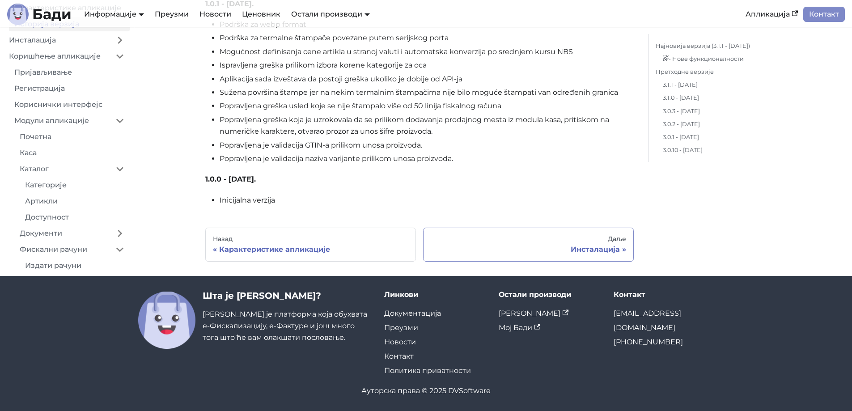
click at [575, 249] on div "Инсталација" at bounding box center [529, 249] width 196 height 9
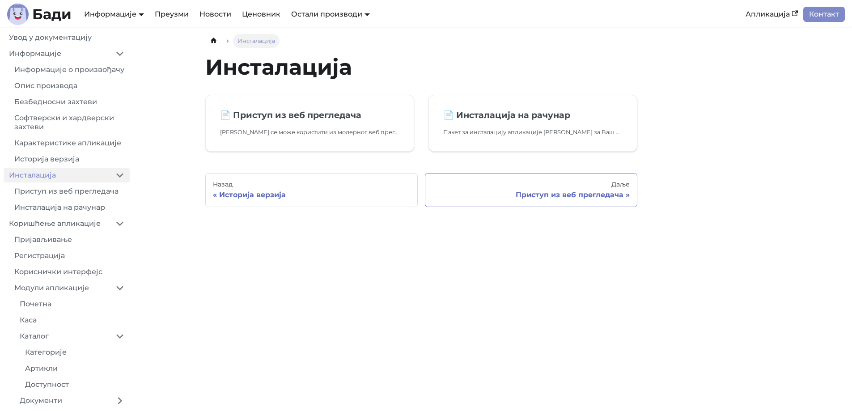
click at [560, 184] on div "Даље" at bounding box center [531, 185] width 197 height 8
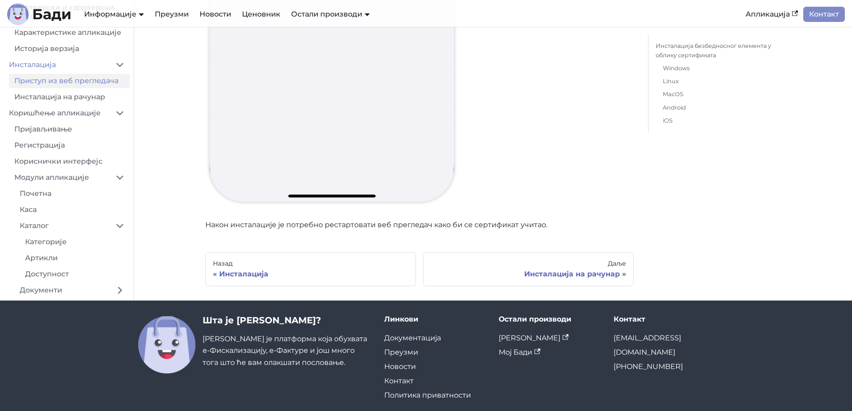
scroll to position [11133, 0]
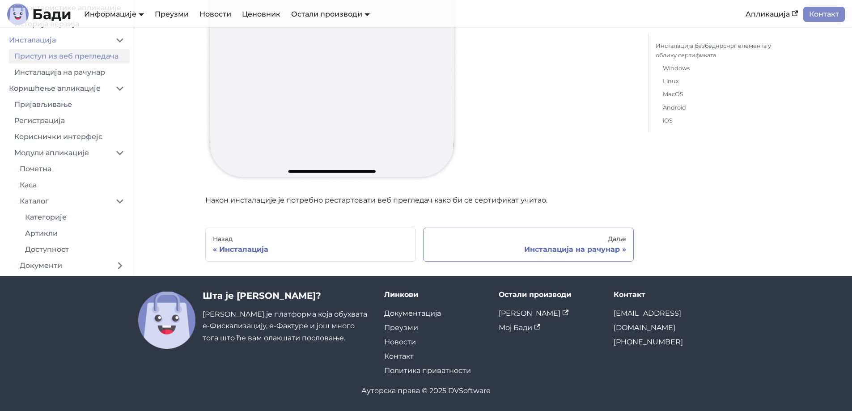
click at [596, 249] on div "Инсталација на рачунар" at bounding box center [529, 249] width 196 height 9
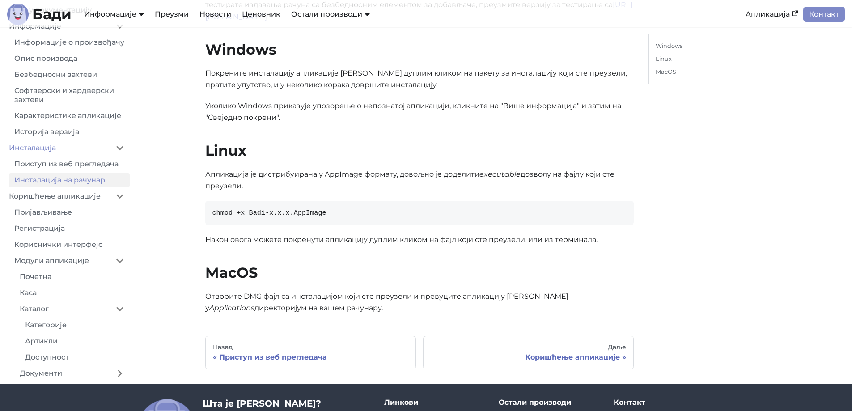
scroll to position [234, 0]
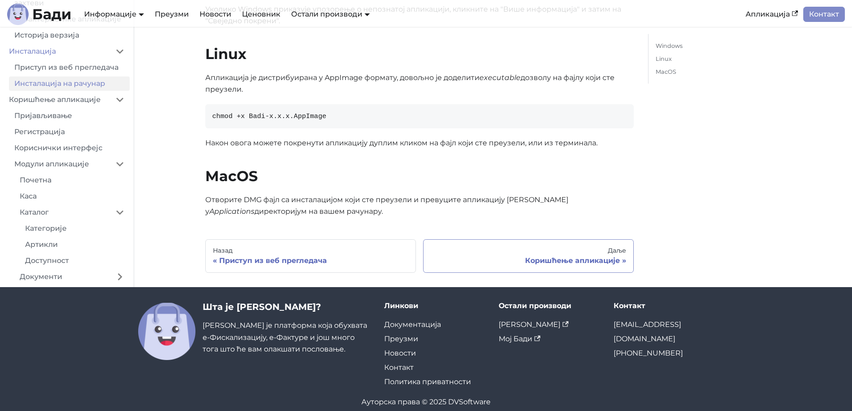
click at [524, 256] on div "Коришћење апликације" at bounding box center [529, 260] width 196 height 9
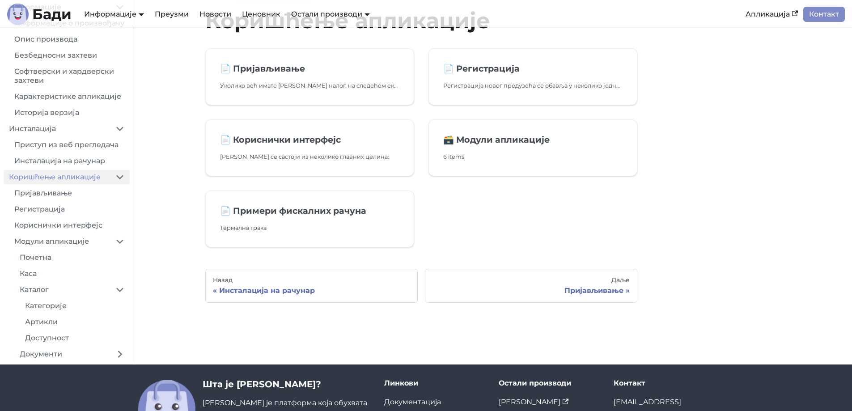
scroll to position [46, 0]
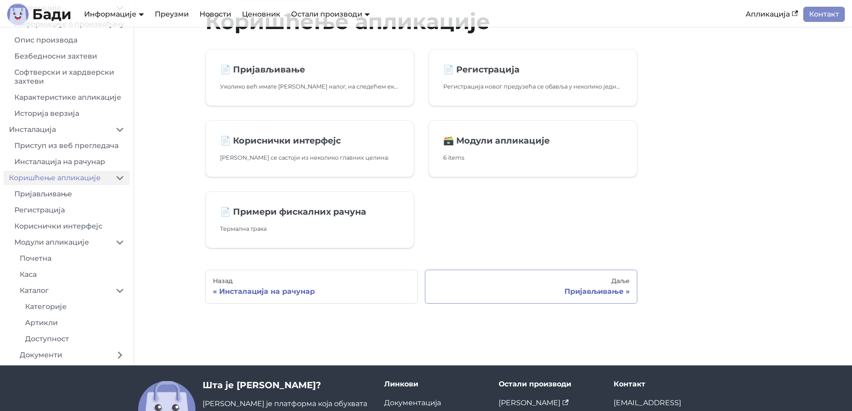
click at [576, 279] on div "Даље" at bounding box center [531, 281] width 197 height 8
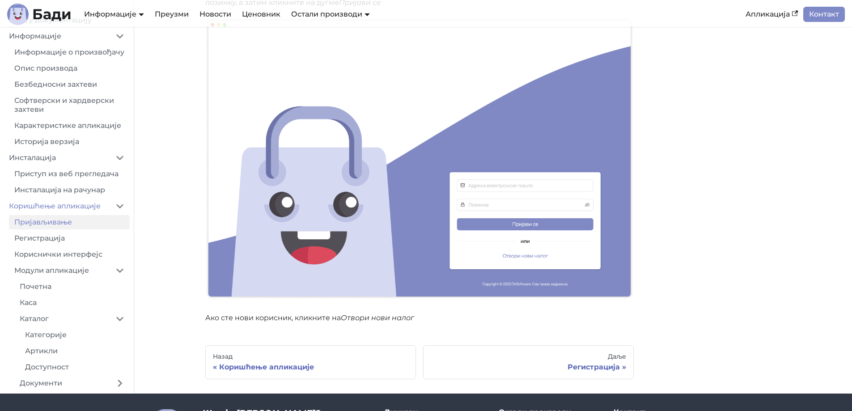
scroll to position [225, 0]
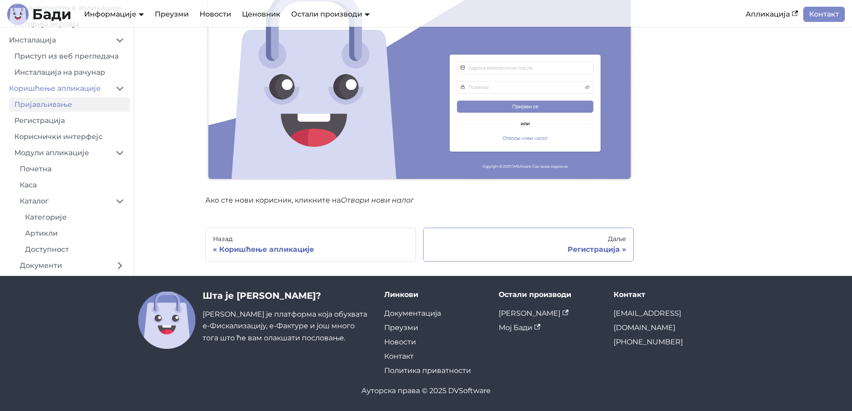
click at [558, 250] on div "Регистрација" at bounding box center [529, 249] width 196 height 9
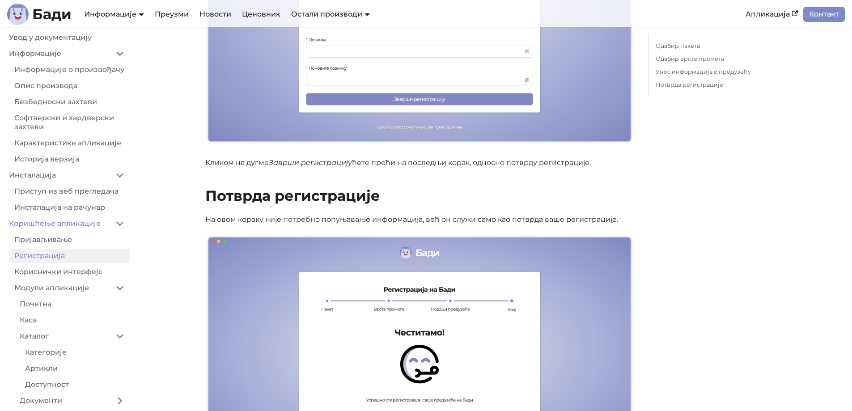
scroll to position [1816, 0]
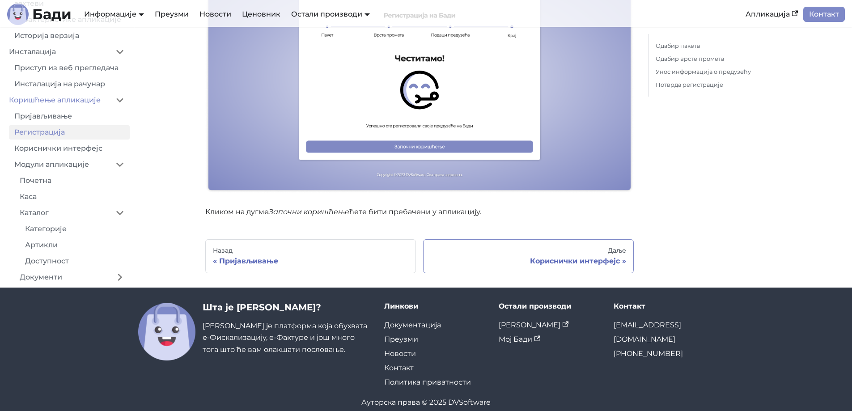
click at [598, 247] on div "Даље" at bounding box center [529, 251] width 196 height 8
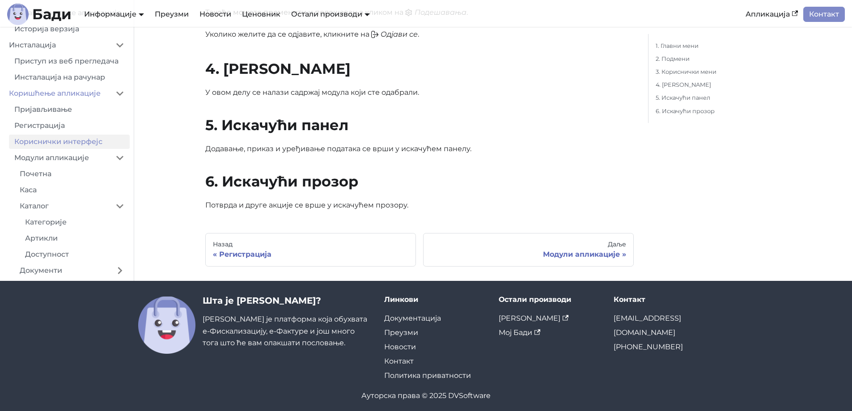
scroll to position [867, 0]
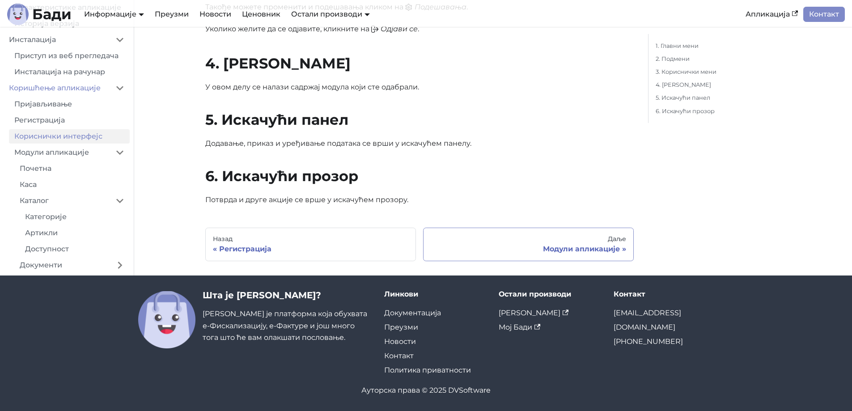
click at [594, 242] on div "Даље" at bounding box center [529, 239] width 196 height 8
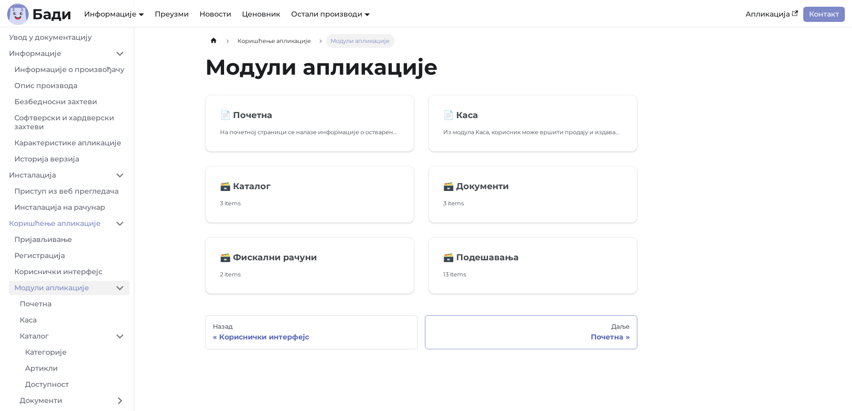
click at [597, 327] on div "Даље" at bounding box center [531, 327] width 197 height 8
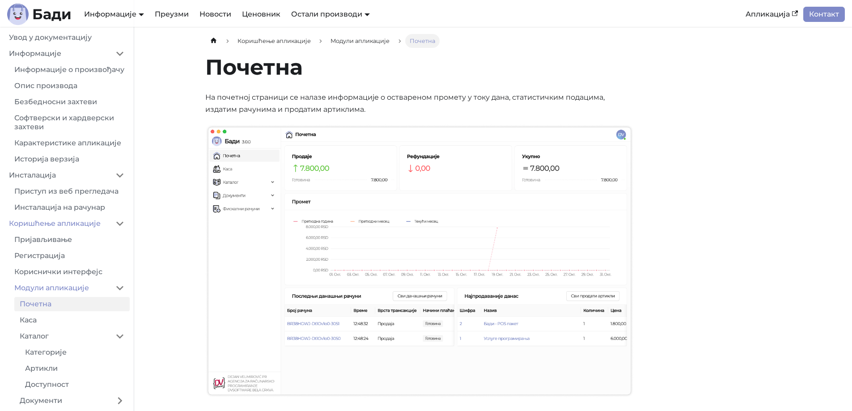
scroll to position [317, 0]
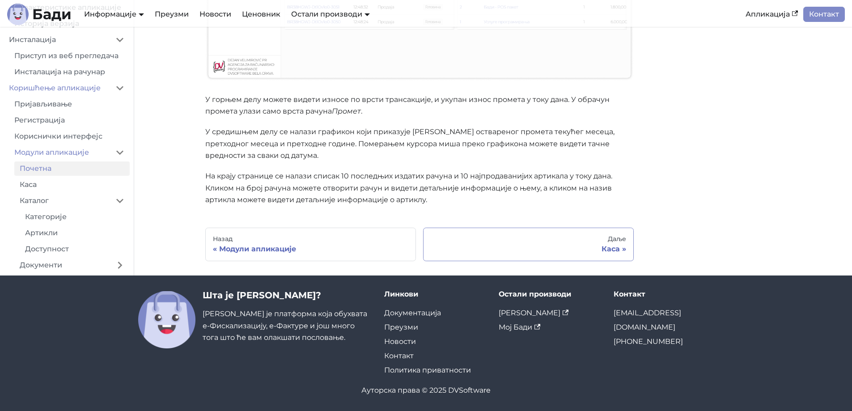
click at [558, 252] on div "Каса" at bounding box center [529, 249] width 196 height 9
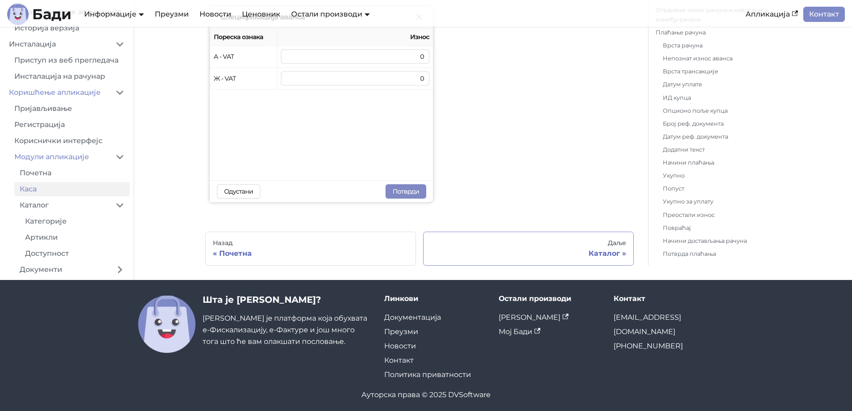
scroll to position [4346, 0]
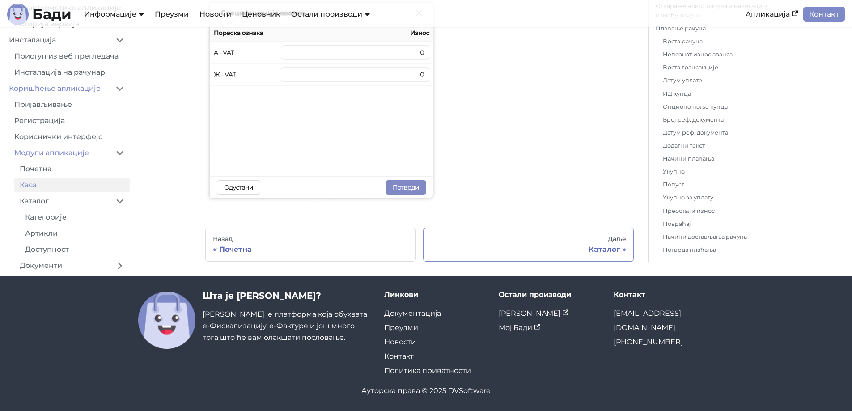
click at [555, 239] on div "Даље" at bounding box center [529, 239] width 196 height 8
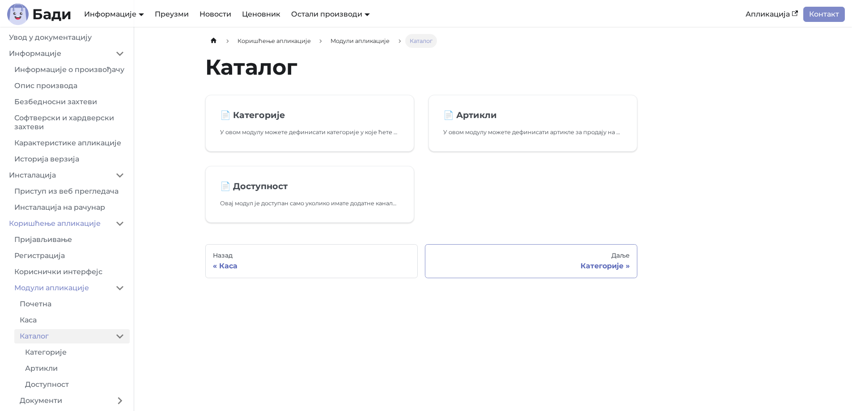
click at [580, 252] on div "Даље" at bounding box center [531, 256] width 197 height 8
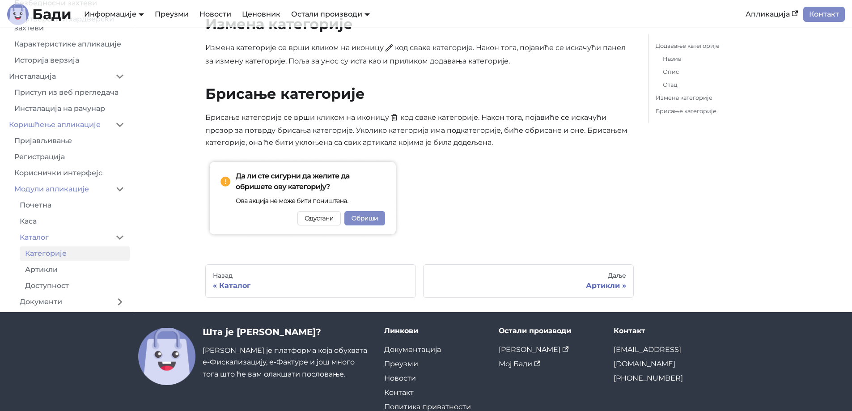
scroll to position [850, 0]
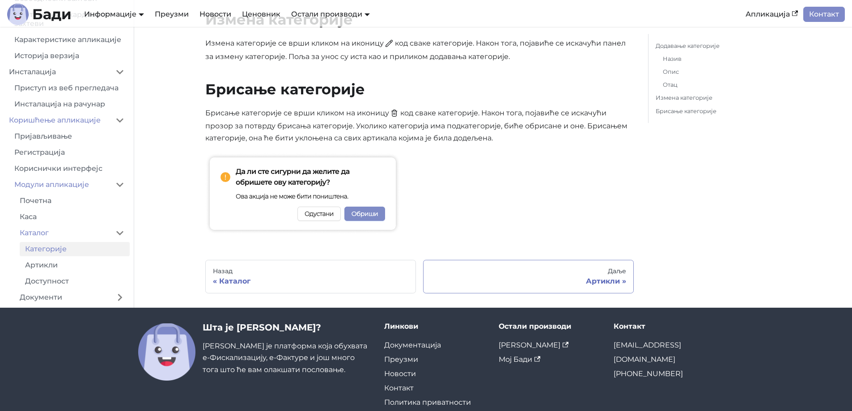
click at [603, 268] on div "Даље" at bounding box center [529, 272] width 196 height 8
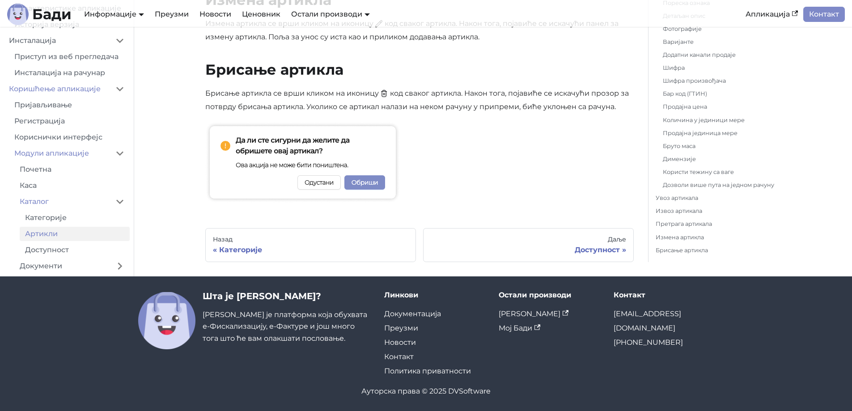
scroll to position [3528, 0]
click at [587, 246] on div "Доступност" at bounding box center [529, 249] width 196 height 9
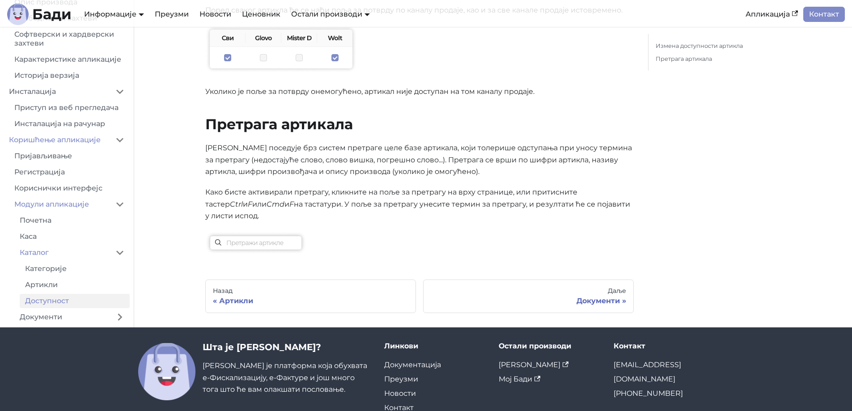
scroll to position [503, 0]
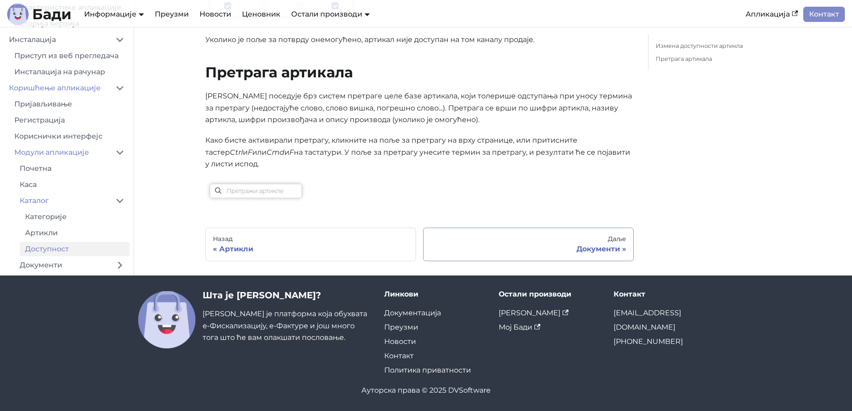
click at [598, 246] on div "Документи" at bounding box center [529, 249] width 196 height 9
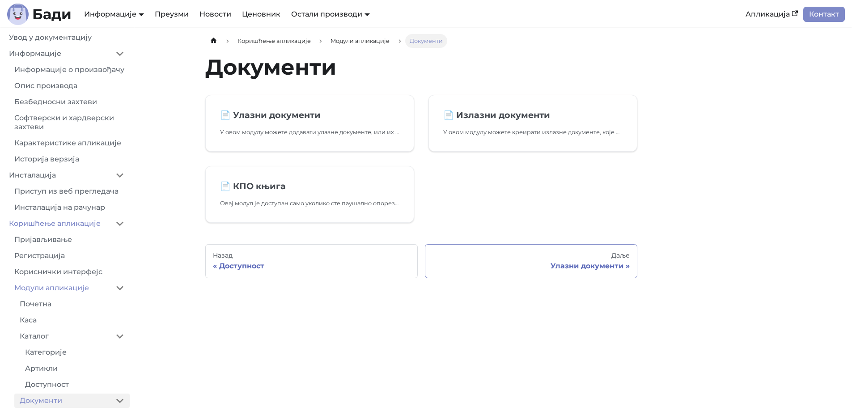
click at [568, 257] on div "Даље" at bounding box center [531, 256] width 197 height 8
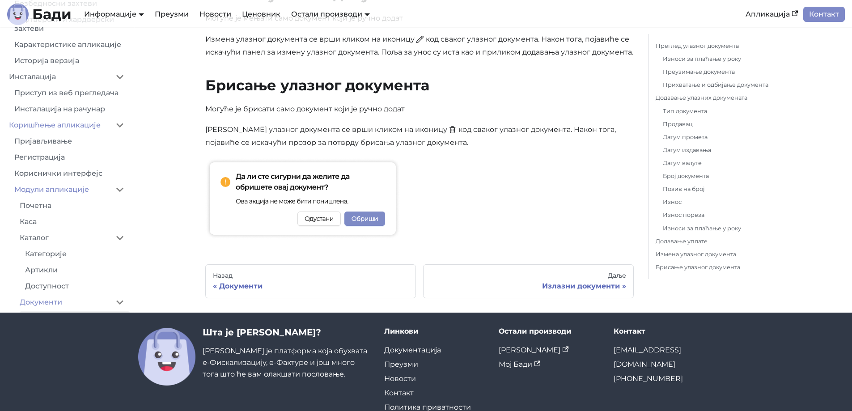
scroll to position [2939, 0]
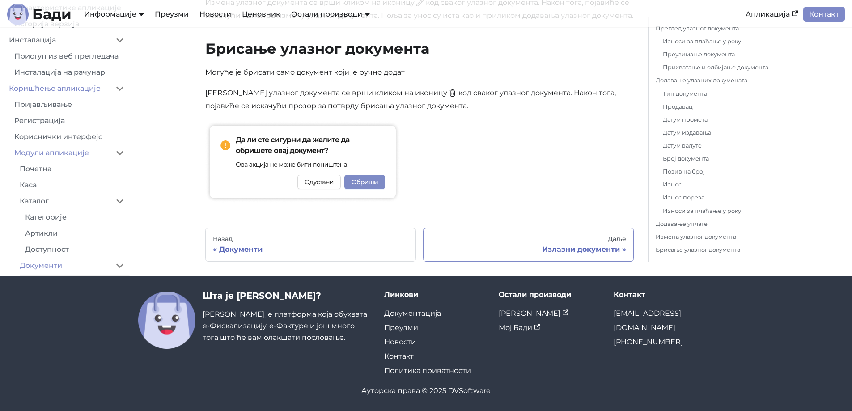
click at [563, 247] on div "Излазни документи" at bounding box center [529, 249] width 196 height 9
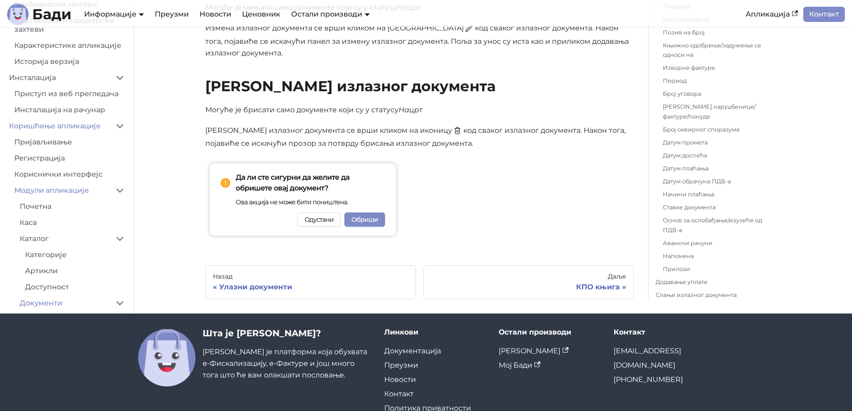
scroll to position [3914, 0]
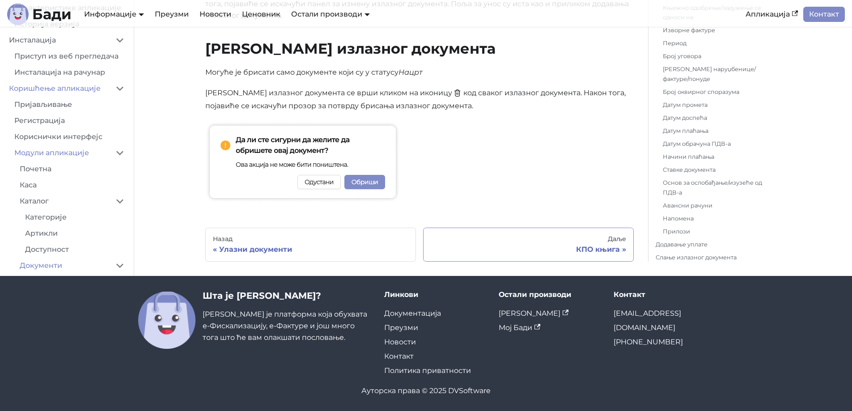
click at [580, 243] on link "Даље КПО књига" at bounding box center [528, 245] width 211 height 34
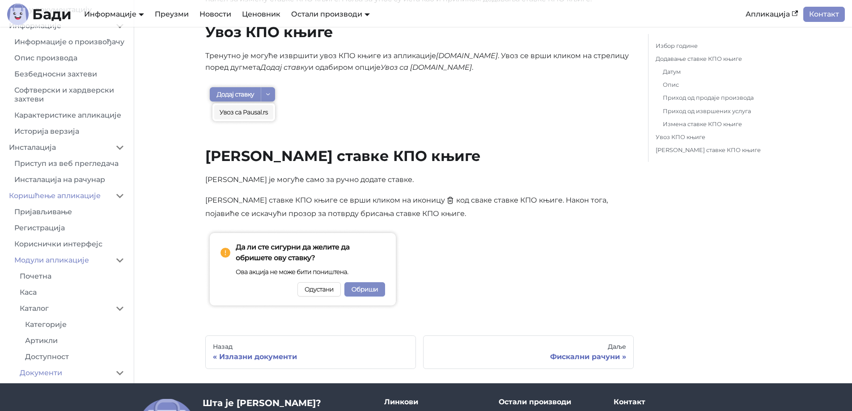
scroll to position [1005, 0]
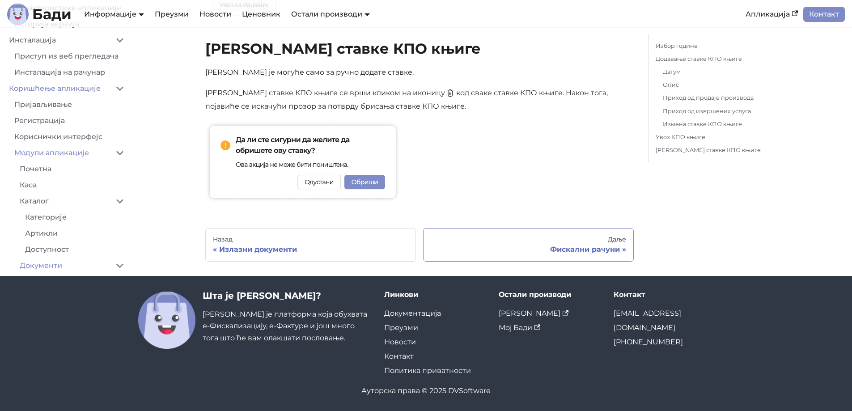
click at [588, 243] on div "Даље" at bounding box center [529, 240] width 196 height 8
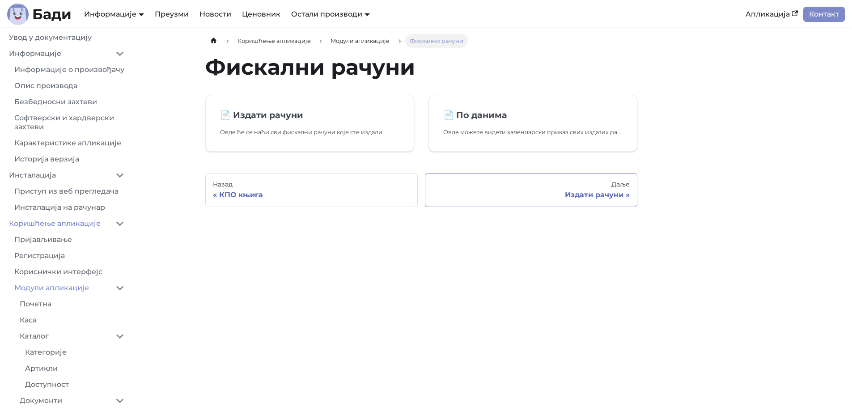
click at [551, 192] on div "Издати рачуни" at bounding box center [531, 195] width 197 height 9
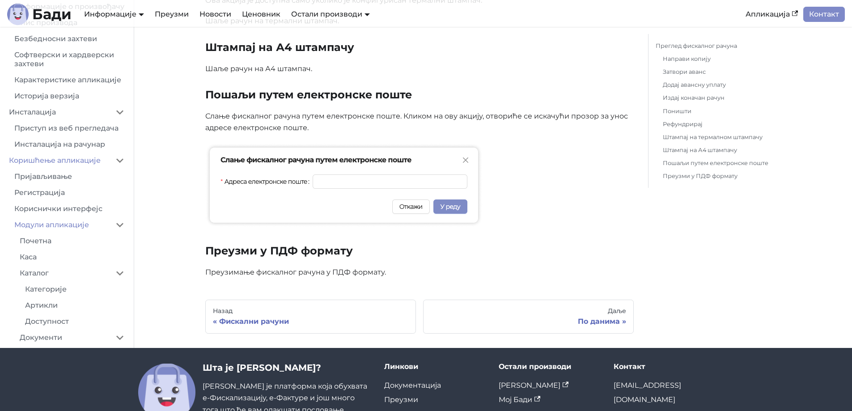
scroll to position [2121, 0]
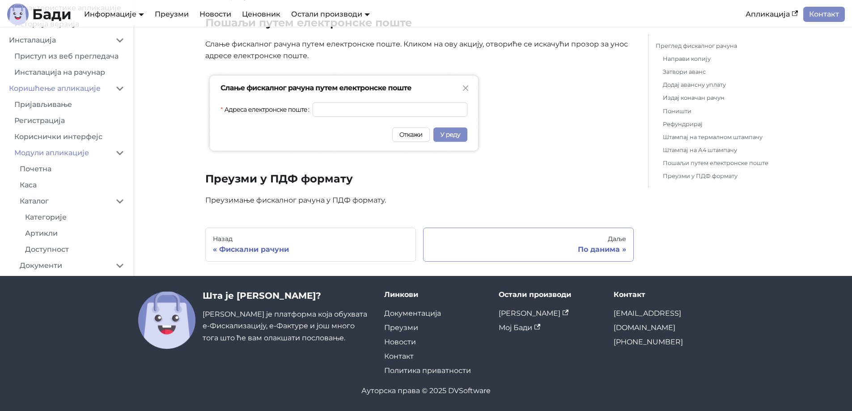
click at [605, 246] on div "По данима" at bounding box center [529, 249] width 196 height 9
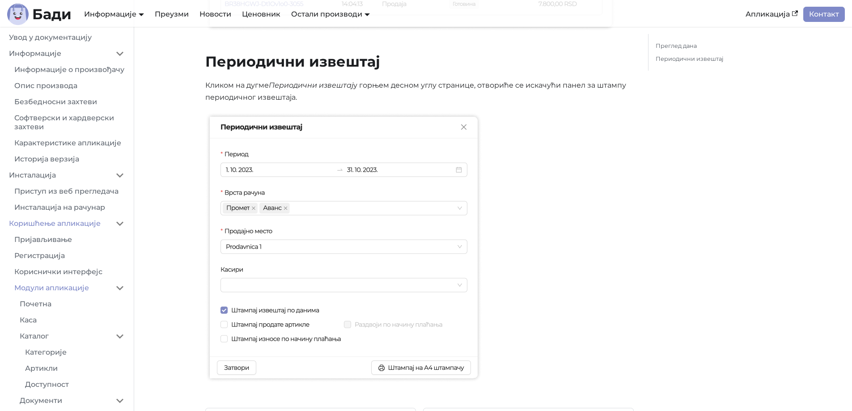
scroll to position [850, 0]
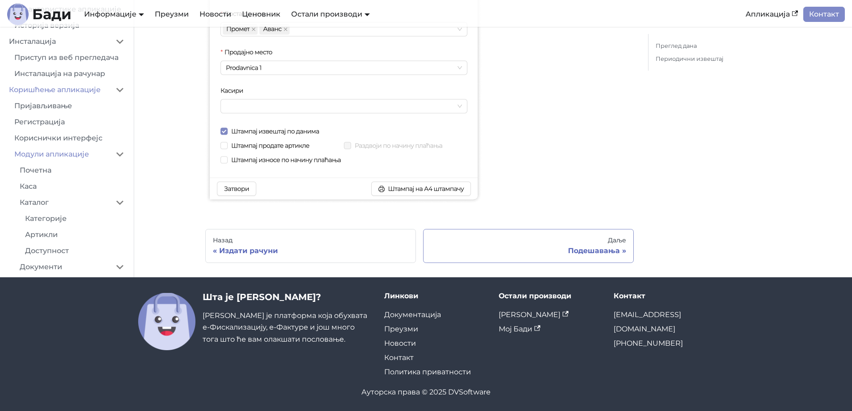
click at [586, 245] on link "Даље Подешавања" at bounding box center [528, 246] width 211 height 34
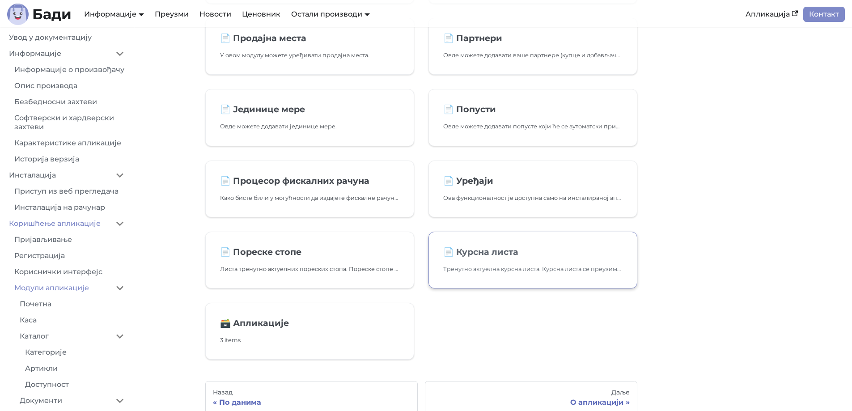
scroll to position [313, 0]
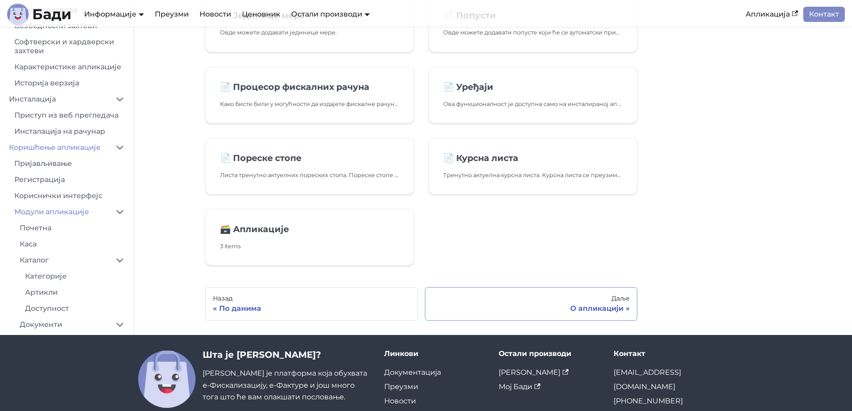
click at [593, 296] on div "Даље" at bounding box center [531, 299] width 197 height 8
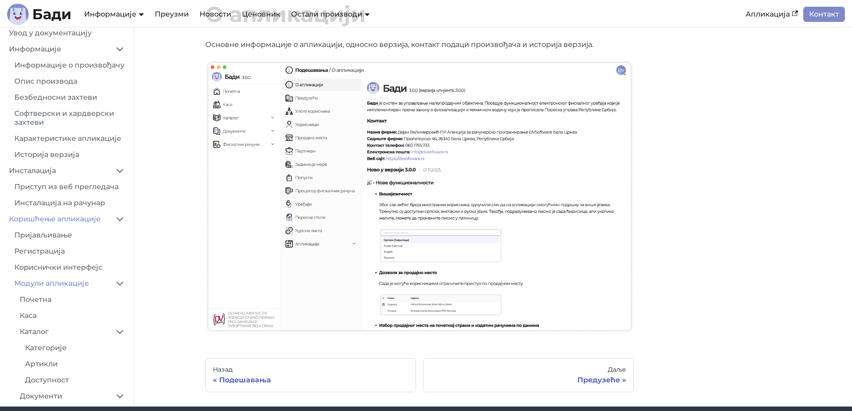
scroll to position [183, 0]
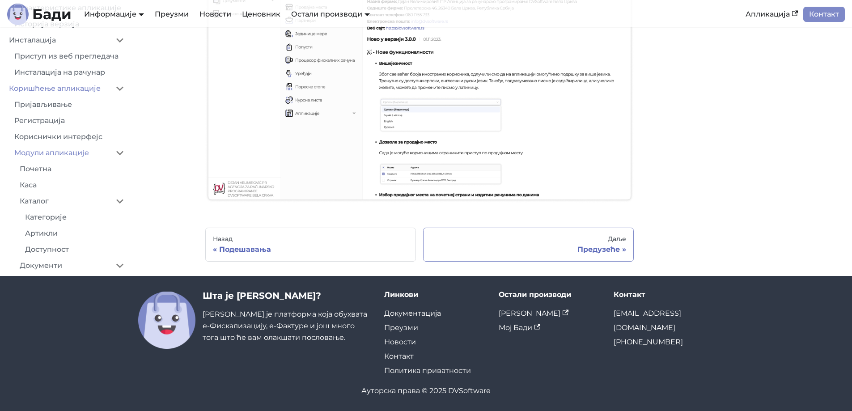
click at [586, 234] on link "Даље Предузеће" at bounding box center [528, 245] width 211 height 34
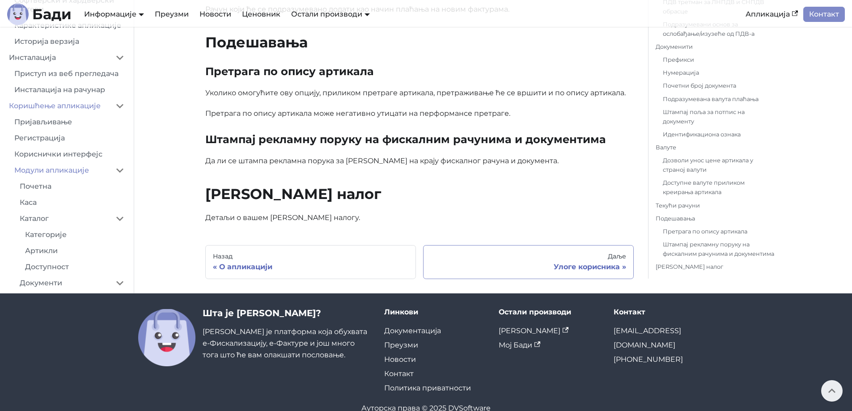
scroll to position [2544, 0]
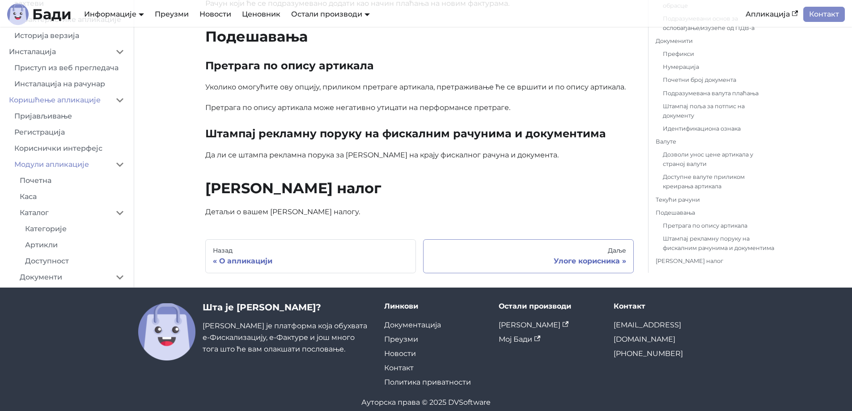
click at [603, 243] on link "Даље Улоге корисника" at bounding box center [528, 256] width 211 height 34
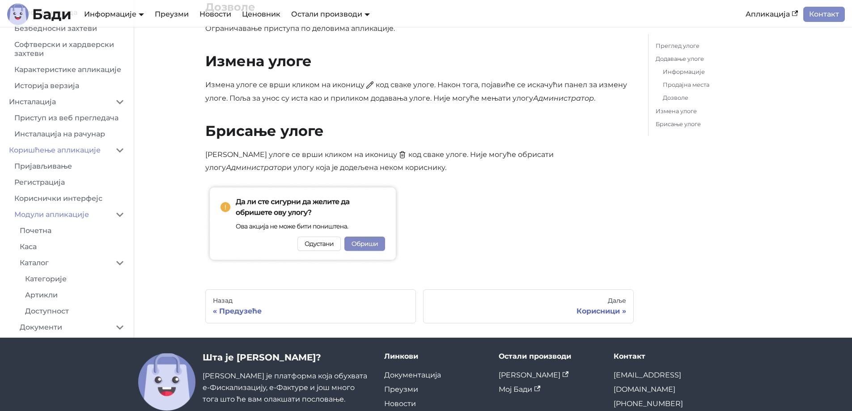
scroll to position [1333, 0]
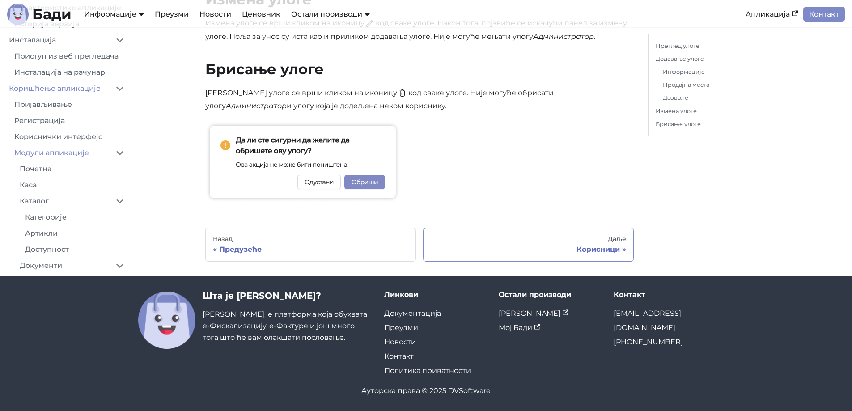
click at [589, 240] on div "Даље" at bounding box center [529, 239] width 196 height 8
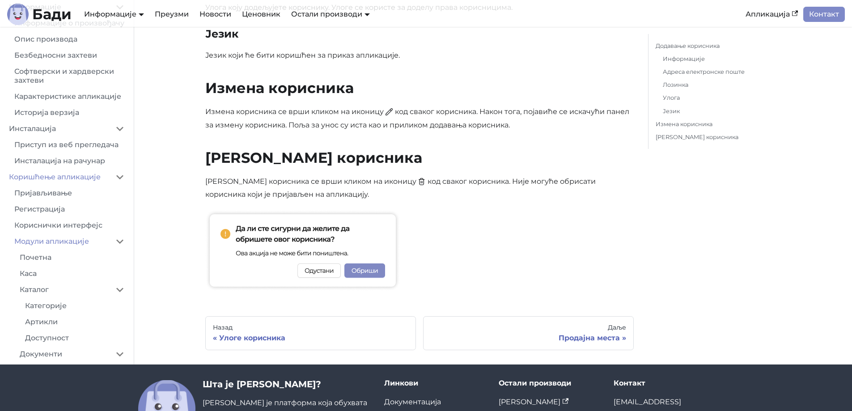
scroll to position [973, 0]
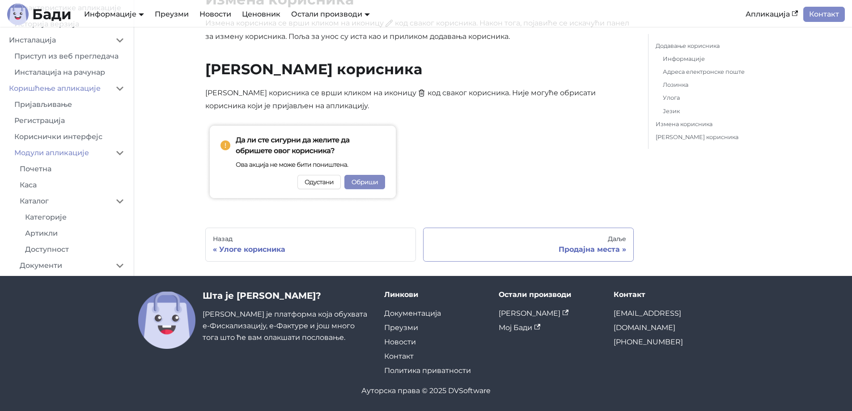
click at [601, 239] on div "Даље" at bounding box center [529, 239] width 196 height 8
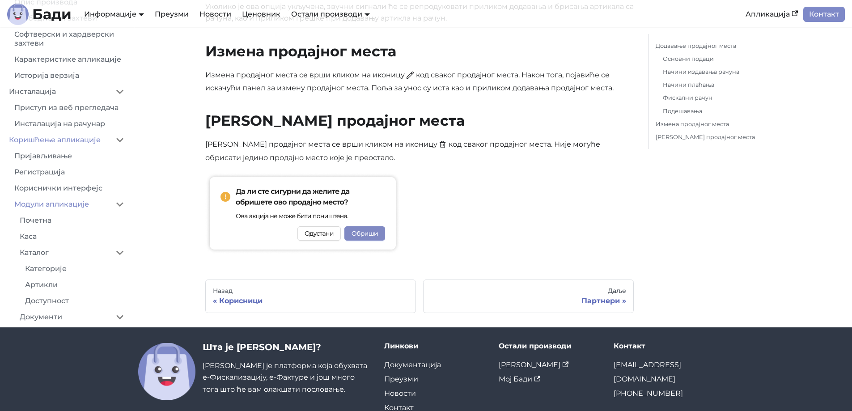
scroll to position [1260, 0]
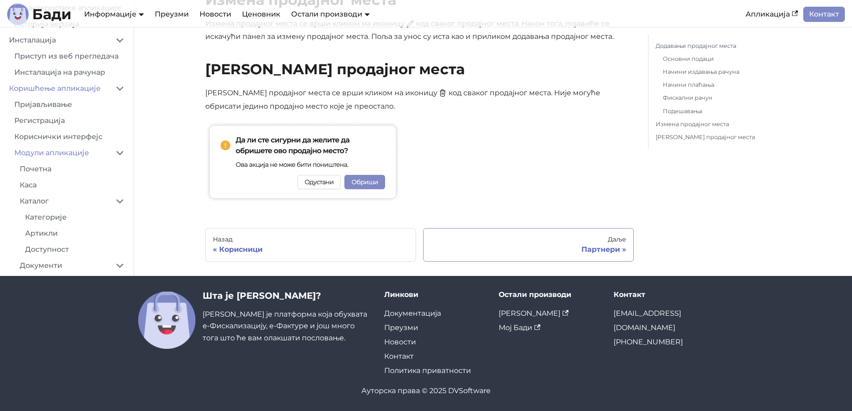
click at [606, 241] on div "Даље" at bounding box center [529, 240] width 196 height 8
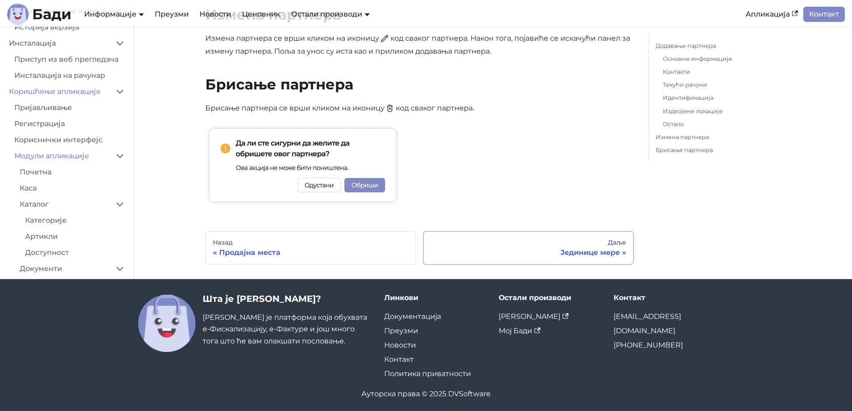
scroll to position [1953, 0]
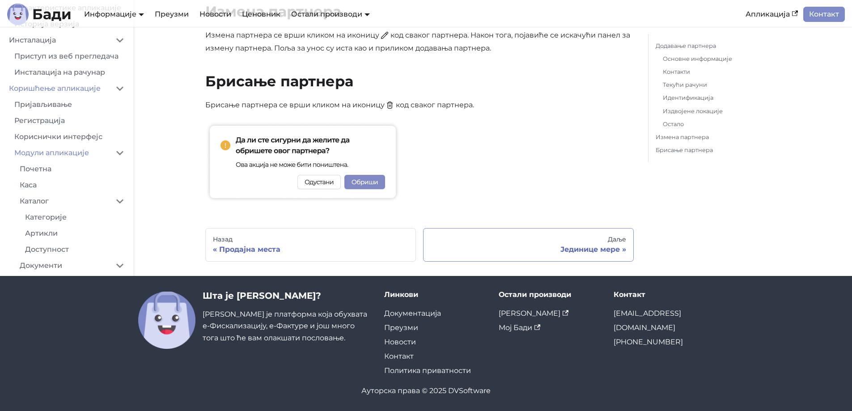
click at [570, 251] on div "Јединице мере" at bounding box center [529, 249] width 196 height 9
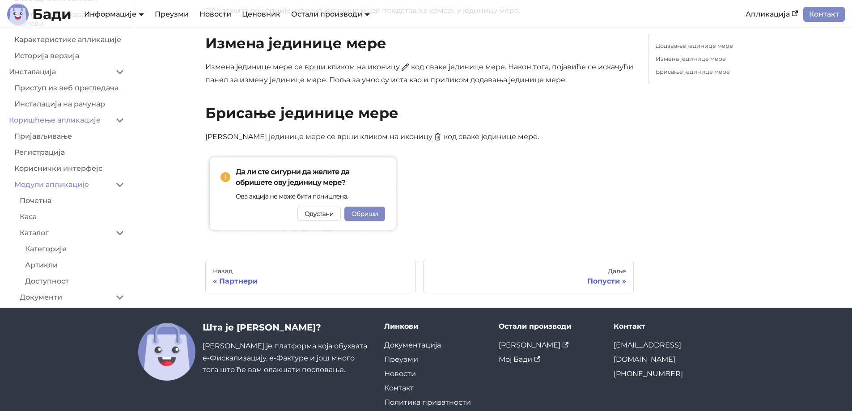
scroll to position [699, 0]
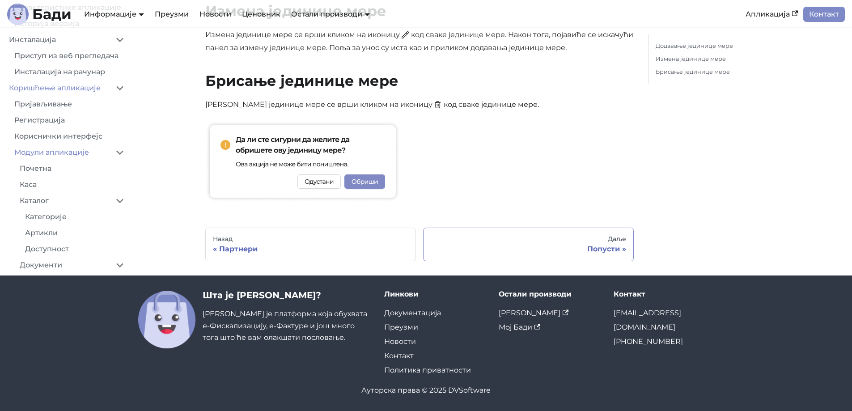
click at [594, 232] on link "Даље Попусти" at bounding box center [528, 245] width 211 height 34
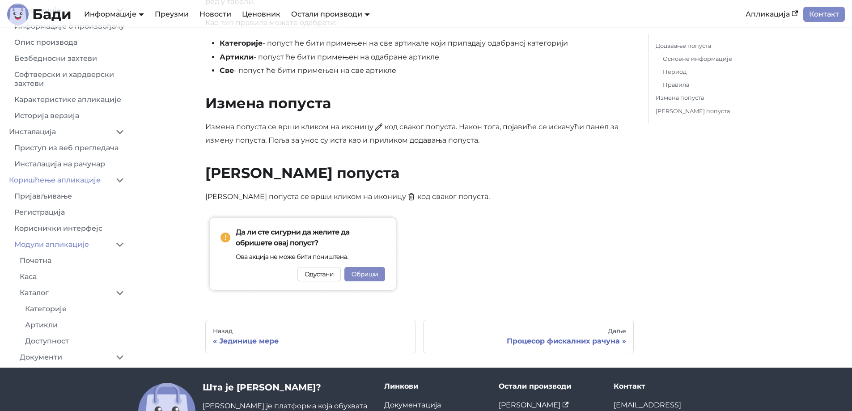
scroll to position [1139, 0]
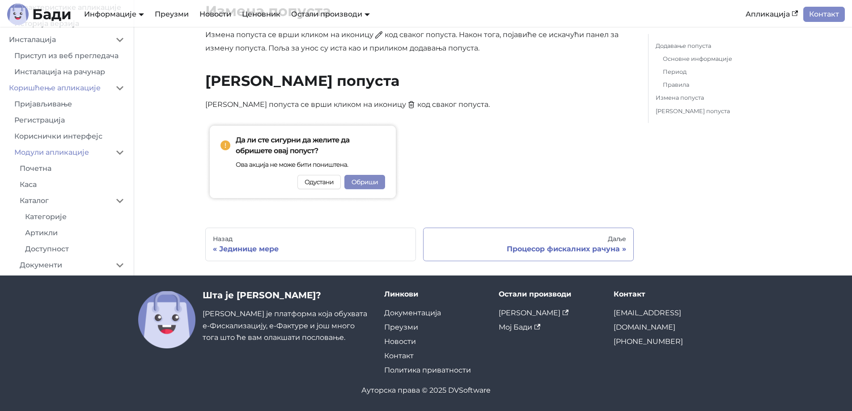
click at [556, 234] on link "Даље Процесор фискалних рачуна" at bounding box center [528, 245] width 211 height 34
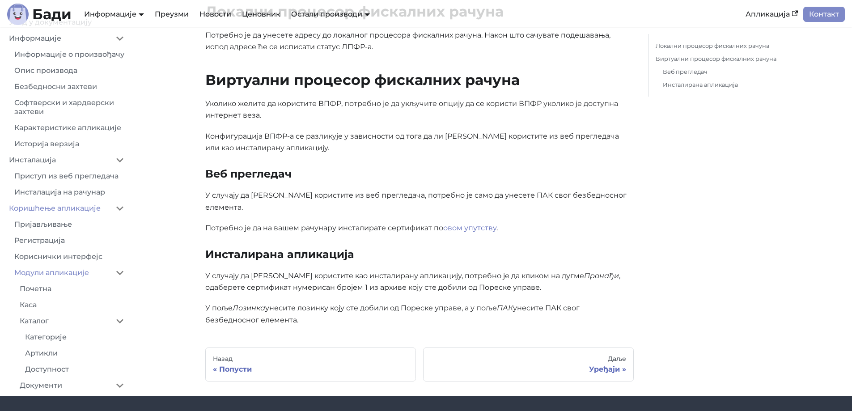
scroll to position [492, 0]
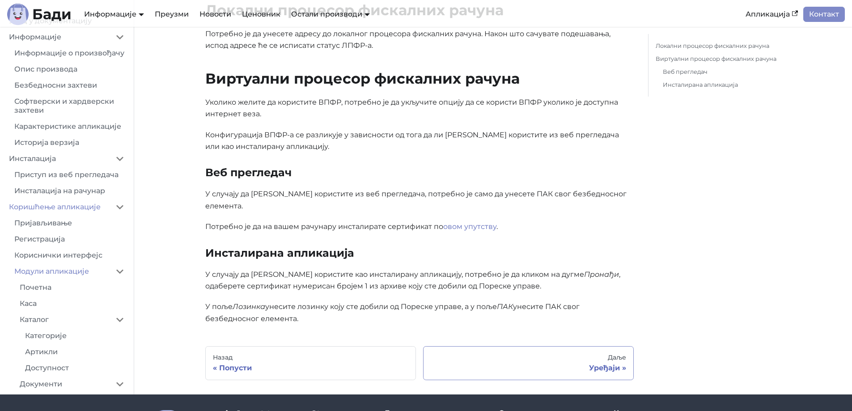
click at [565, 354] on div "Даље" at bounding box center [529, 358] width 196 height 8
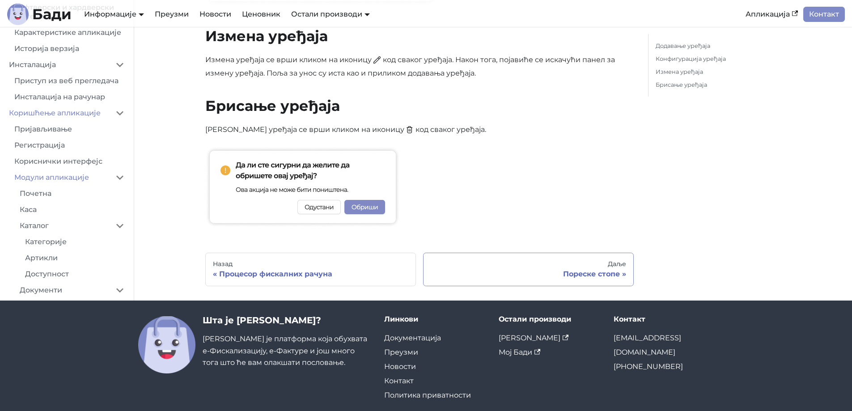
scroll to position [1208, 0]
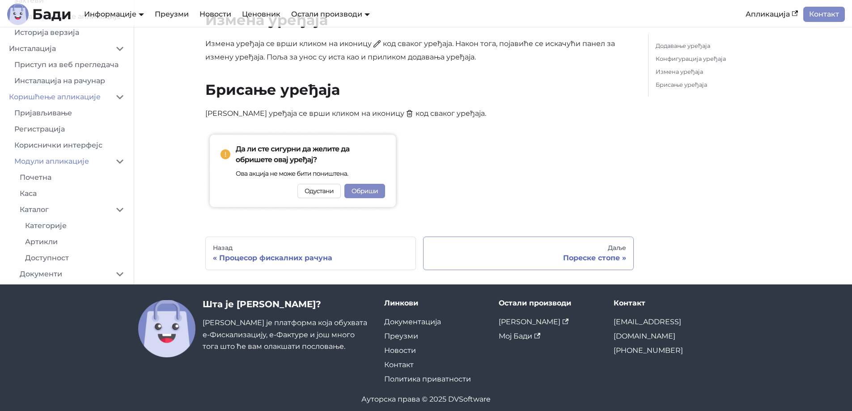
click at [615, 260] on div "Пореске стопе" at bounding box center [529, 258] width 196 height 9
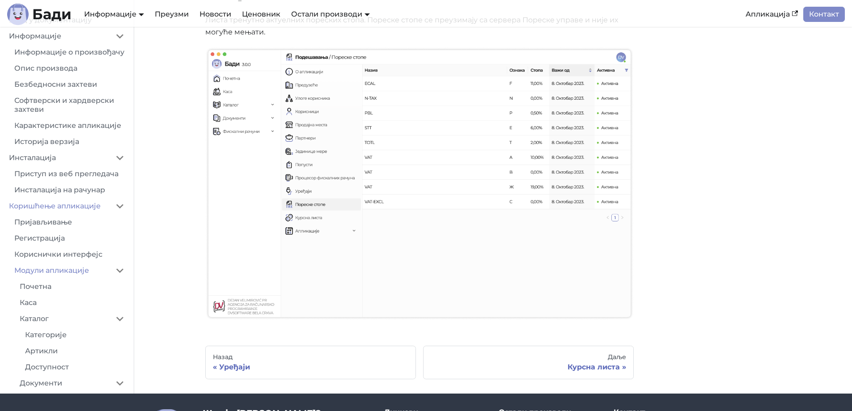
scroll to position [195, 0]
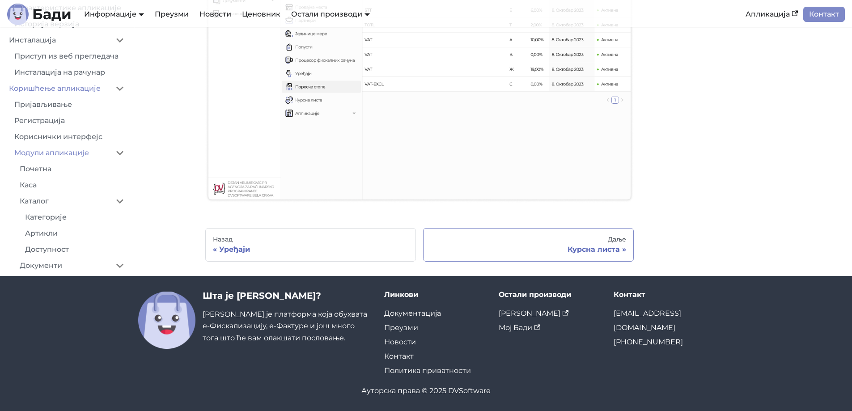
click at [591, 232] on link "Даље Курсна листа" at bounding box center [528, 245] width 211 height 34
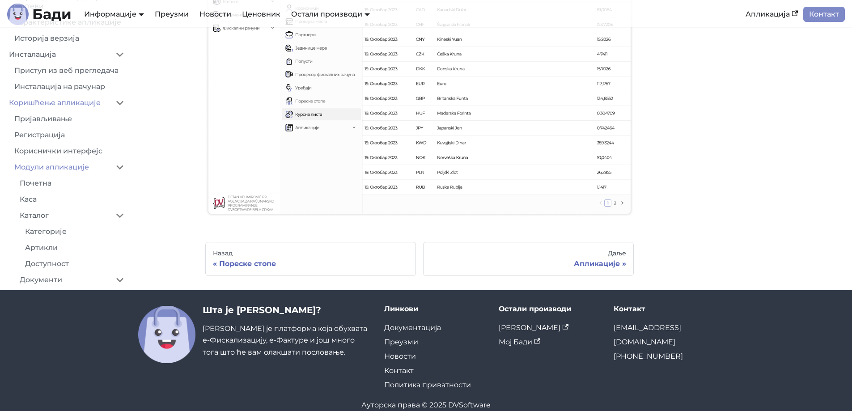
scroll to position [228, 0]
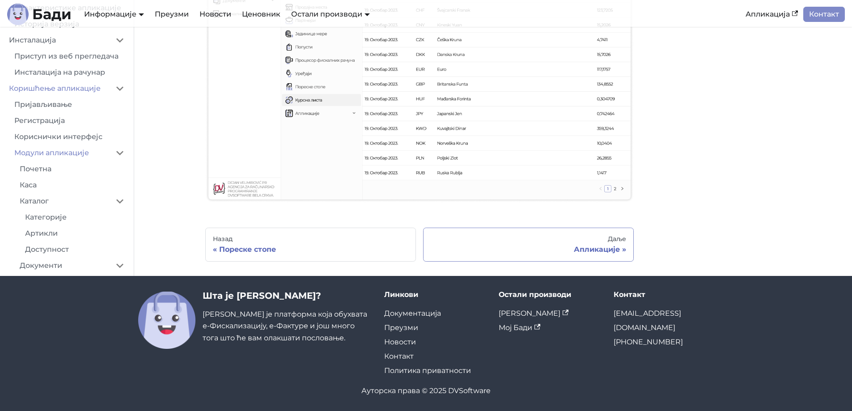
click at [600, 240] on div "Даље" at bounding box center [529, 239] width 196 height 8
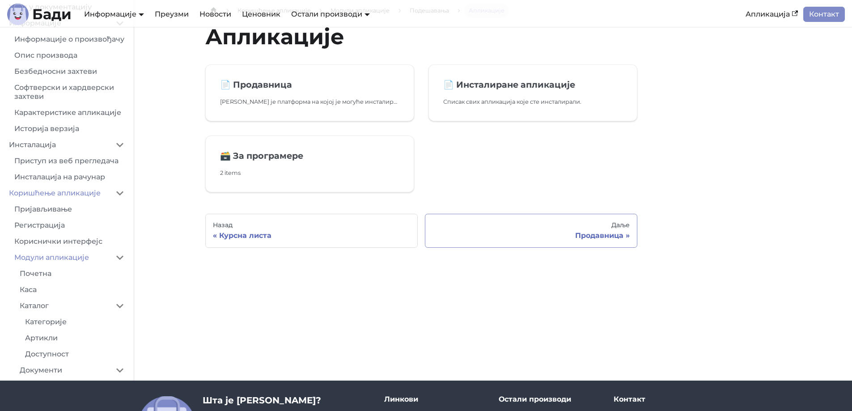
scroll to position [45, 0]
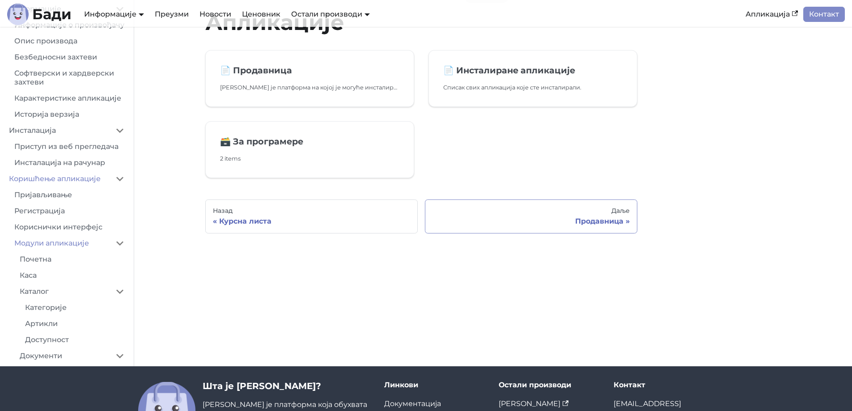
click at [582, 212] on div "Даље" at bounding box center [531, 211] width 197 height 8
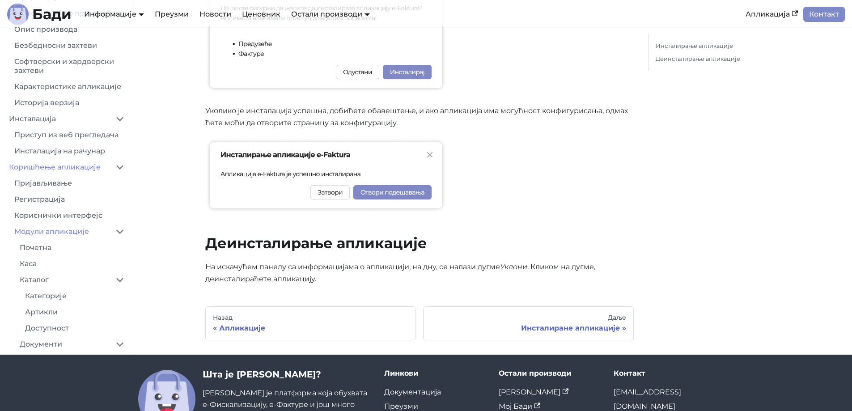
scroll to position [878, 0]
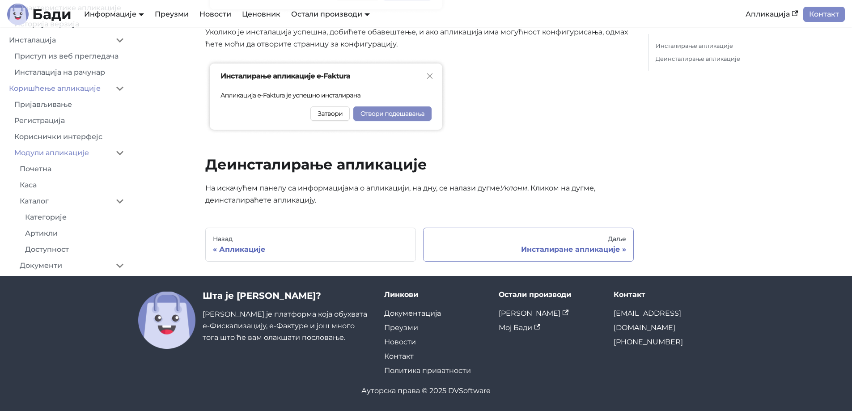
click at [580, 233] on link "Даље Инсталиране апликације" at bounding box center [528, 245] width 211 height 34
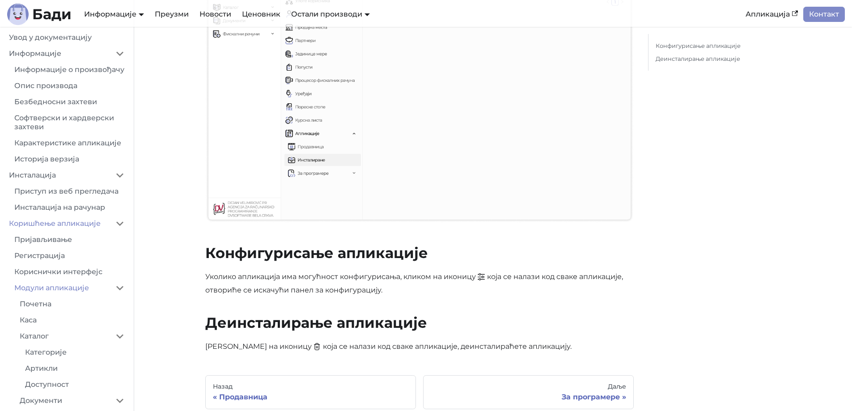
scroll to position [311, 0]
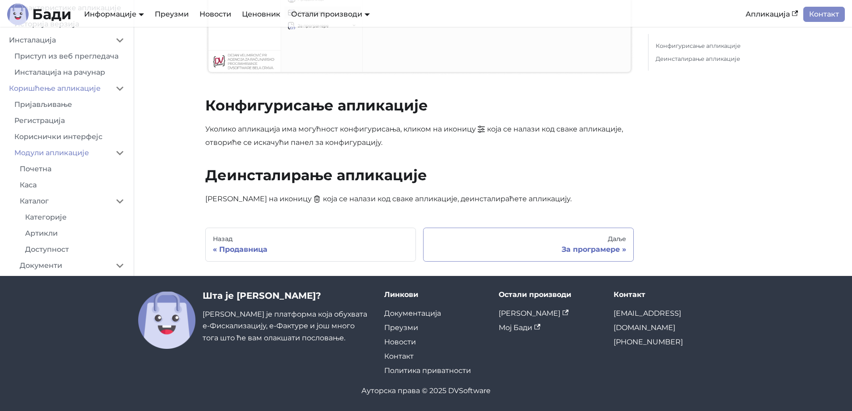
click at [585, 238] on div "Даље" at bounding box center [529, 239] width 196 height 8
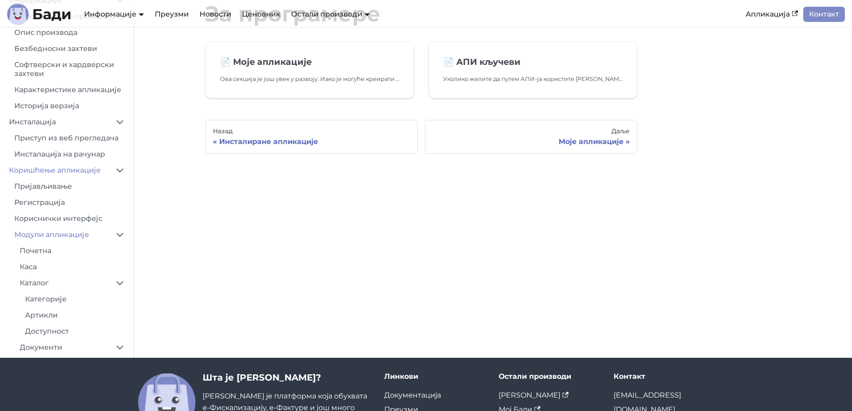
scroll to position [46, 0]
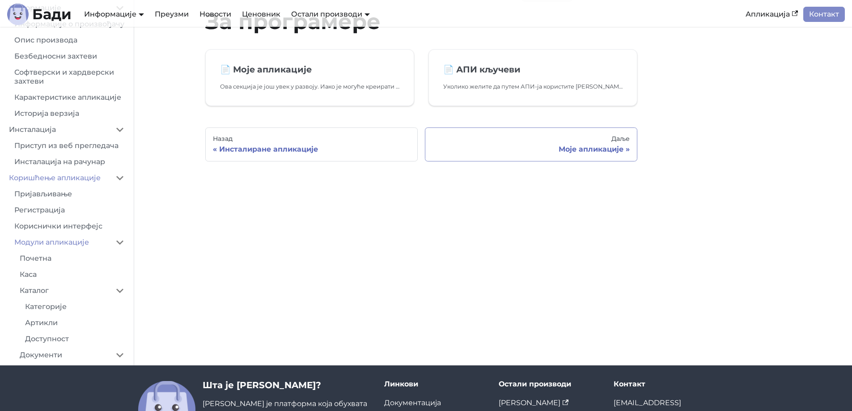
click at [565, 151] on div "Моје апликације" at bounding box center [531, 149] width 197 height 9
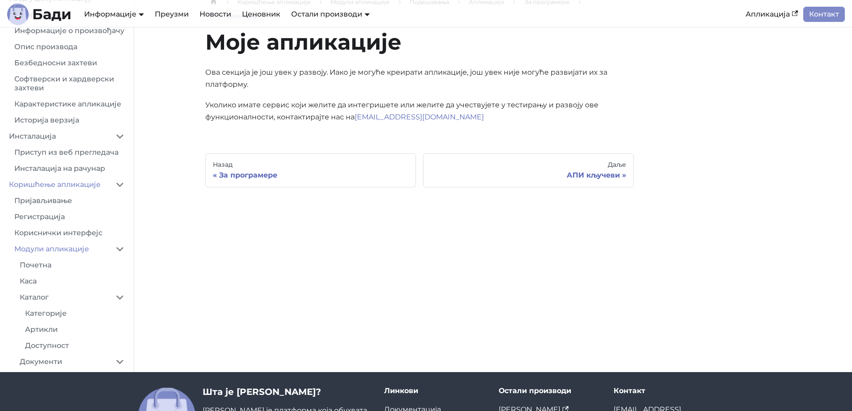
scroll to position [134, 0]
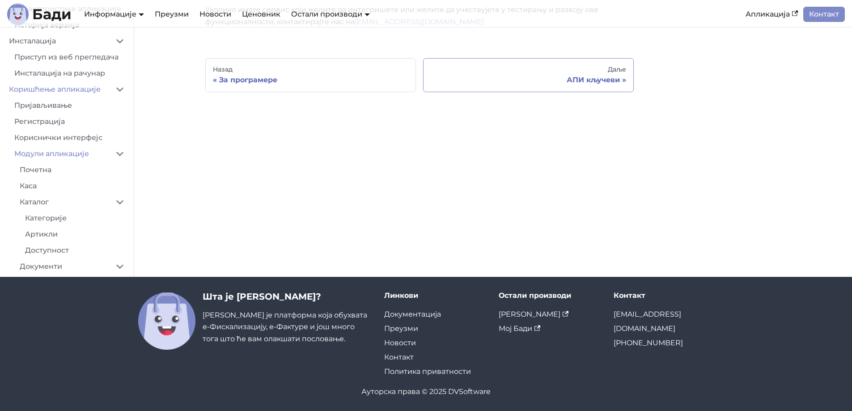
click at [596, 87] on link "Даље АПИ кључеви" at bounding box center [528, 75] width 211 height 34
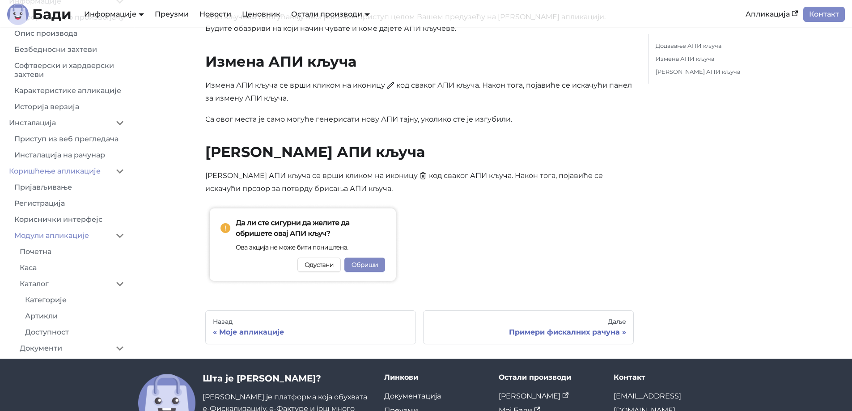
scroll to position [838, 0]
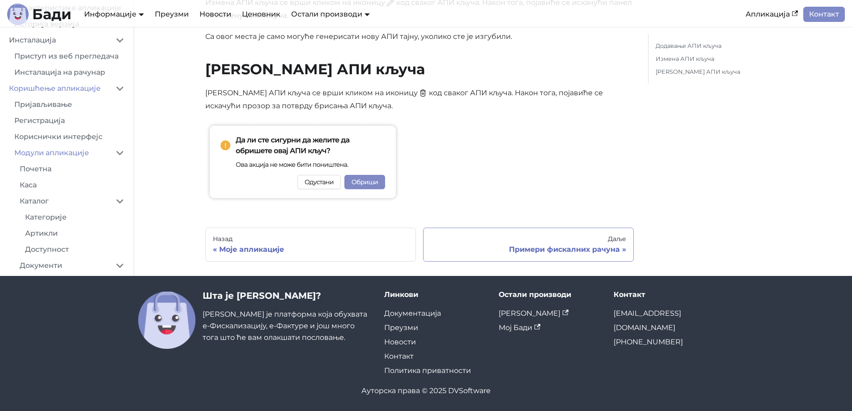
click at [558, 238] on div "Даље" at bounding box center [529, 239] width 196 height 8
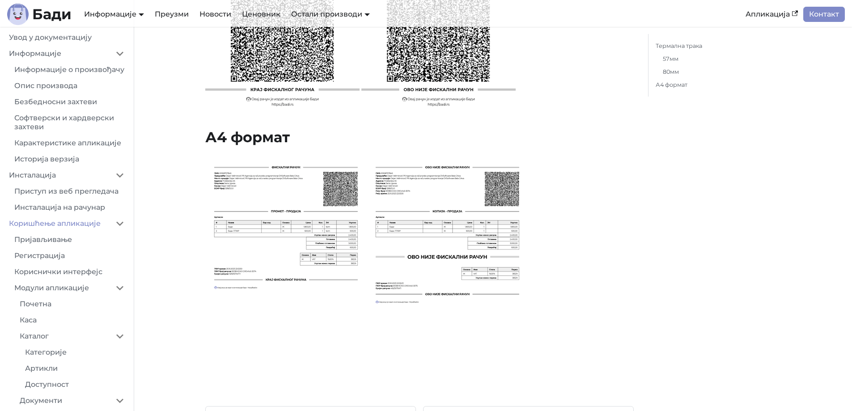
scroll to position [1767, 0]
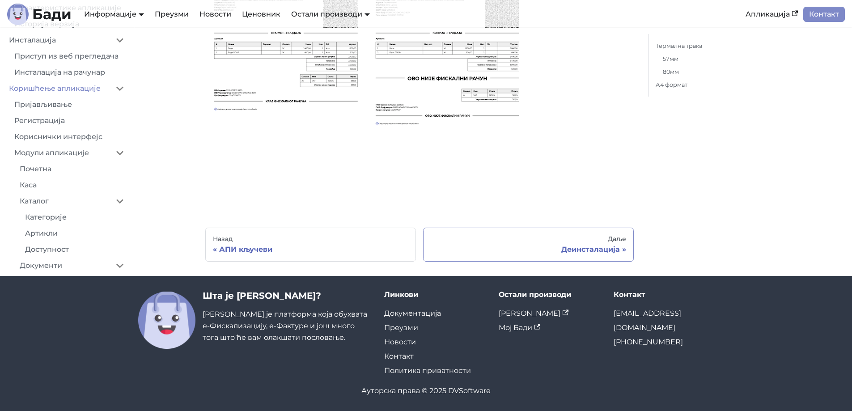
click at [592, 246] on div "Деинсталација" at bounding box center [529, 249] width 196 height 9
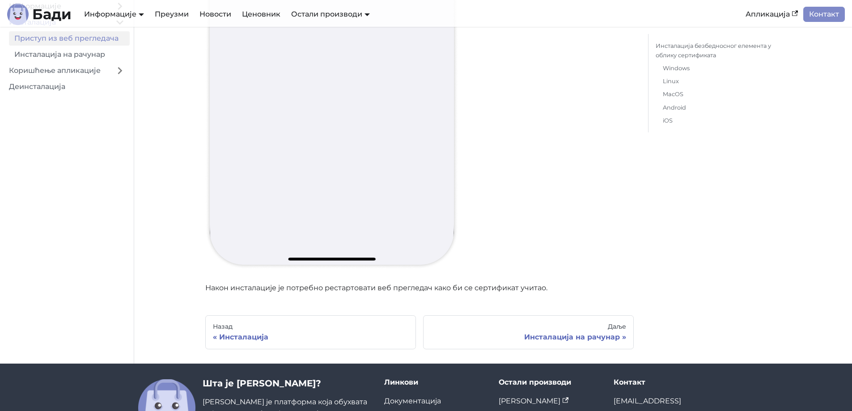
scroll to position [11133, 0]
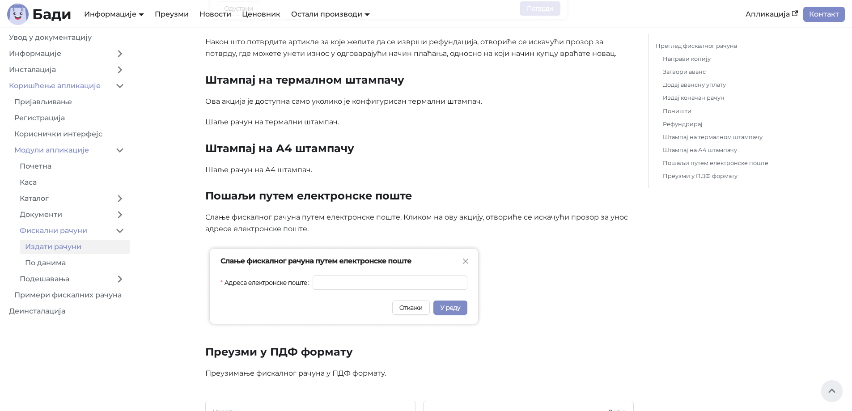
scroll to position [1790, 0]
